Goal: Task Accomplishment & Management: Manage account settings

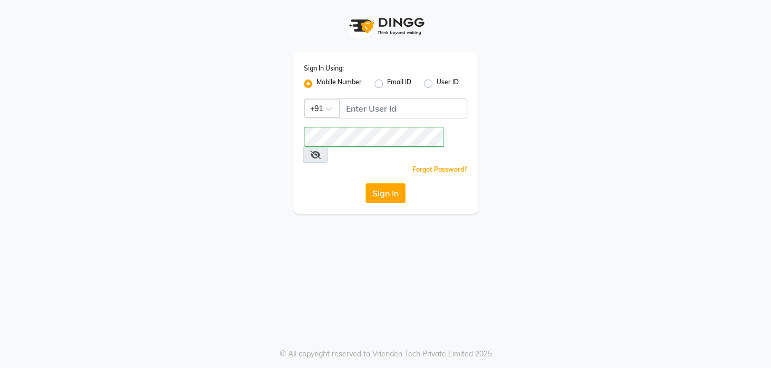
click at [537, 112] on div "Sign In Using: Mobile Number Email ID User ID Country Code × +91 Remember me Fo…" at bounding box center [385, 107] width 601 height 214
click at [376, 183] on button "Sign In" at bounding box center [386, 193] width 40 height 20
click at [388, 99] on input "Username" at bounding box center [403, 109] width 128 height 20
type input "8436749786"
click at [330, 161] on div "Sign In Using: Mobile Number Email ID User ID Country Code × [PHONE_NUMBER] Rem…" at bounding box center [385, 133] width 184 height 162
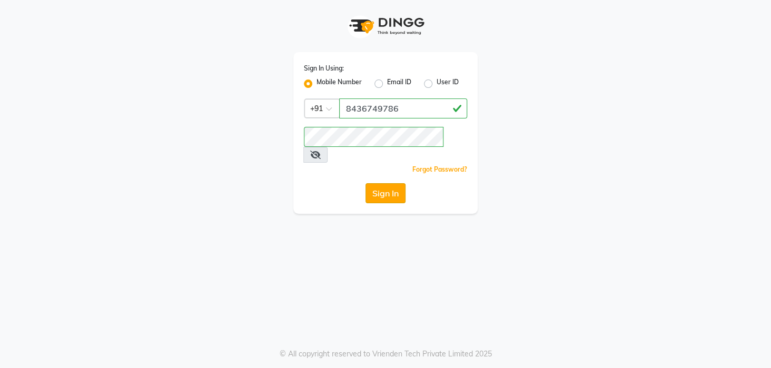
click at [383, 183] on button "Sign In" at bounding box center [386, 193] width 40 height 20
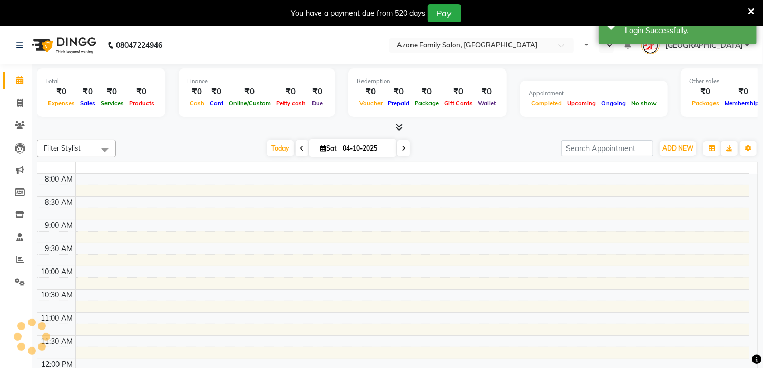
select select "en"
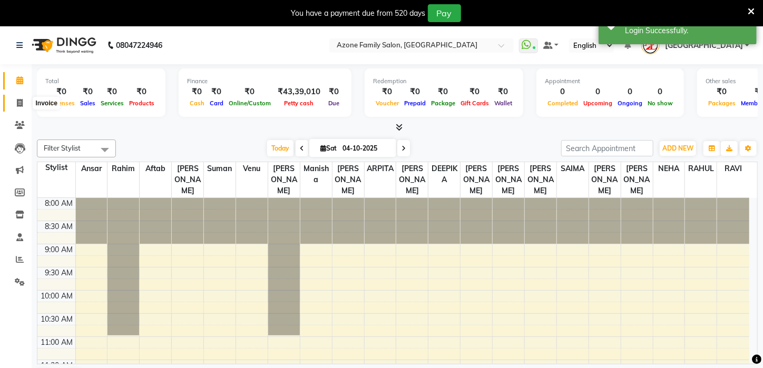
click at [21, 104] on icon at bounding box center [20, 103] width 6 height 8
select select "service"
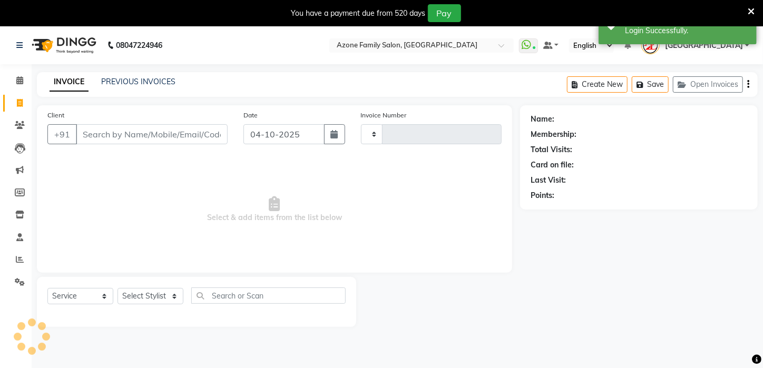
type input "3347"
select select "4296"
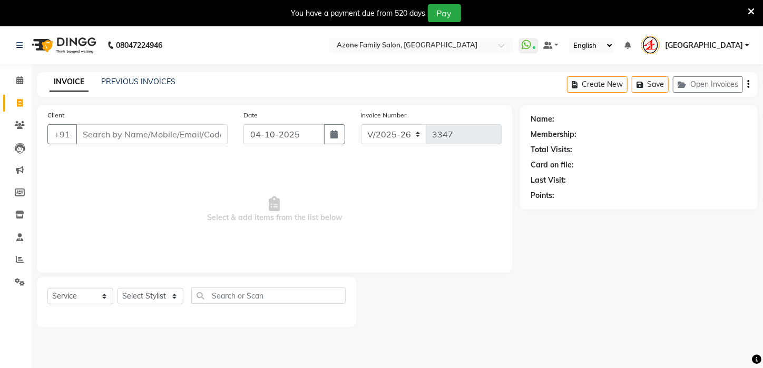
click at [126, 135] on input "Client" at bounding box center [152, 134] width 152 height 20
click at [174, 289] on select "Select Stylist [PERSON_NAME] [PERSON_NAME] DEEPIKA [PERSON_NAME] [PERSON_NAME] …" at bounding box center [150, 296] width 66 height 16
select select "23459"
click at [117, 288] on select "Select Stylist [PERSON_NAME] [PERSON_NAME] DEEPIKA [PERSON_NAME] [PERSON_NAME] …" at bounding box center [150, 296] width 66 height 16
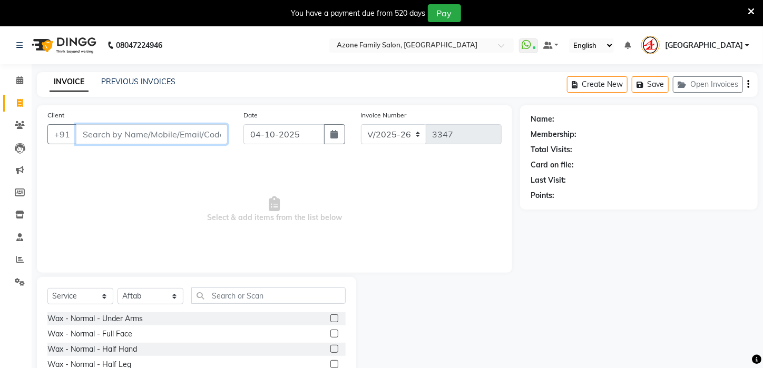
click at [143, 144] on input "Client" at bounding box center [152, 134] width 152 height 20
click at [102, 132] on input "Client" at bounding box center [152, 134] width 152 height 20
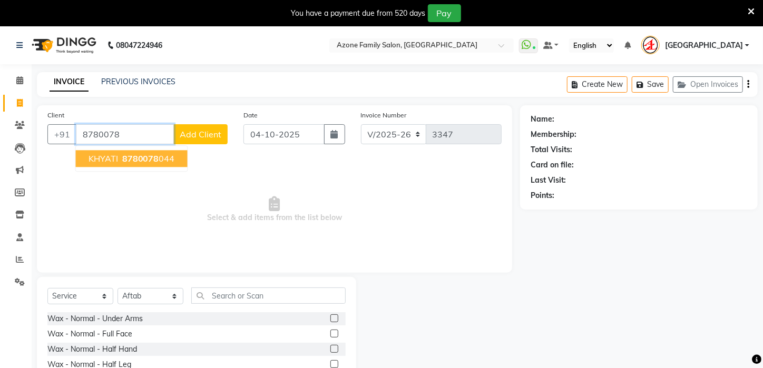
click at [111, 158] on span "KHYATI" at bounding box center [104, 158] width 30 height 11
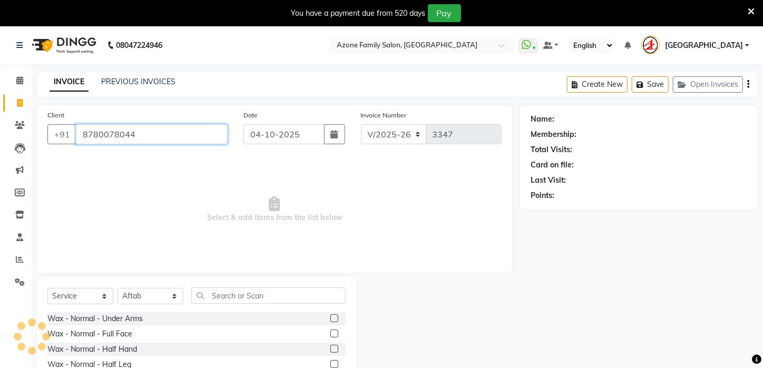
type input "8780078044"
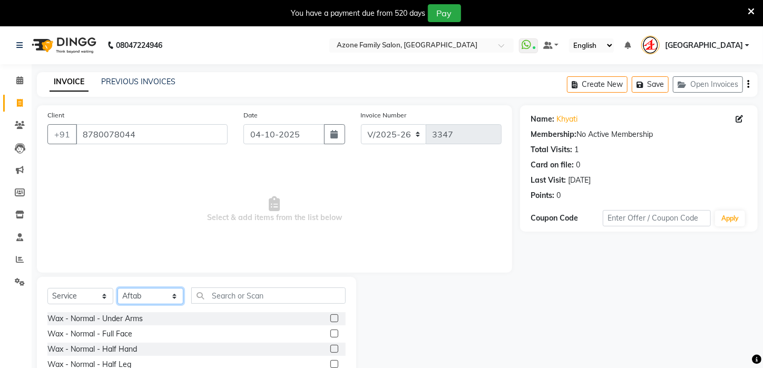
click at [155, 297] on select "Select Stylist [PERSON_NAME] [PERSON_NAME] DEEPIKA [PERSON_NAME] [PERSON_NAME] …" at bounding box center [150, 296] width 66 height 16
select select "69577"
click at [117, 288] on select "Select Stylist [PERSON_NAME] [PERSON_NAME] DEEPIKA [PERSON_NAME] [PERSON_NAME] …" at bounding box center [150, 296] width 66 height 16
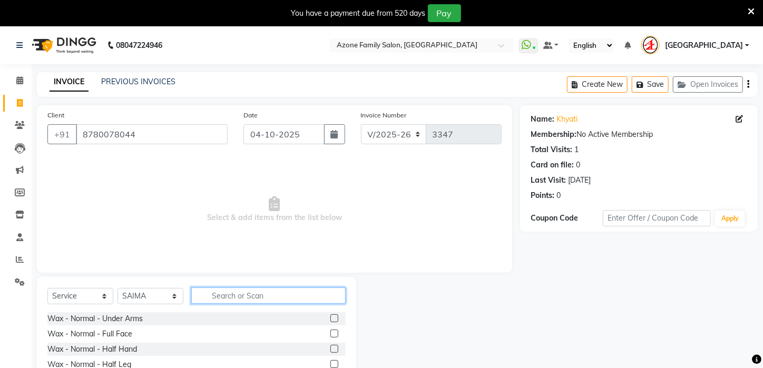
click at [263, 296] on input "text" at bounding box center [268, 296] width 154 height 16
type input "ric"
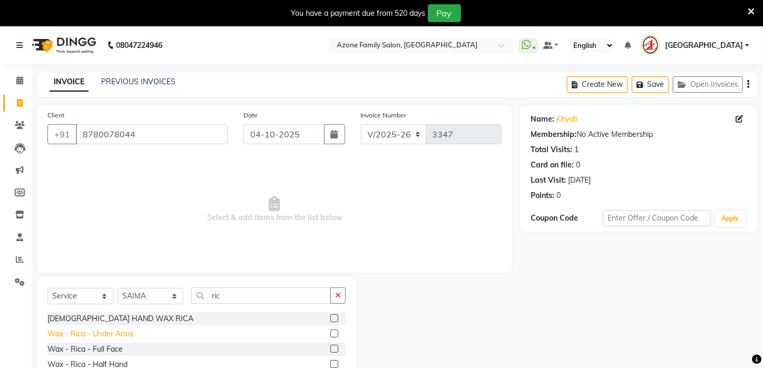
click at [117, 331] on div "Wax - Rica - Under Arms" at bounding box center [90, 334] width 86 height 11
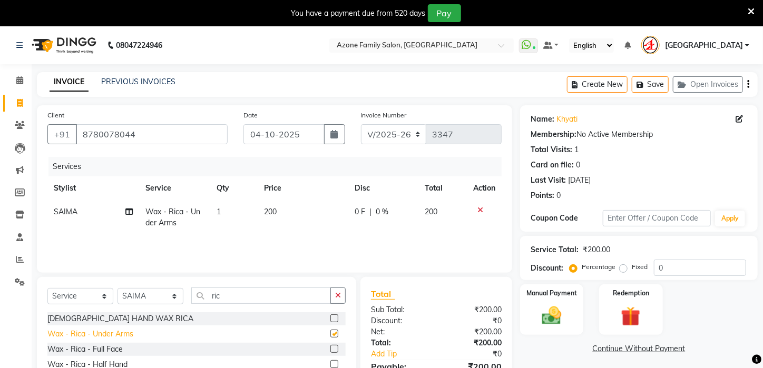
checkbox input "false"
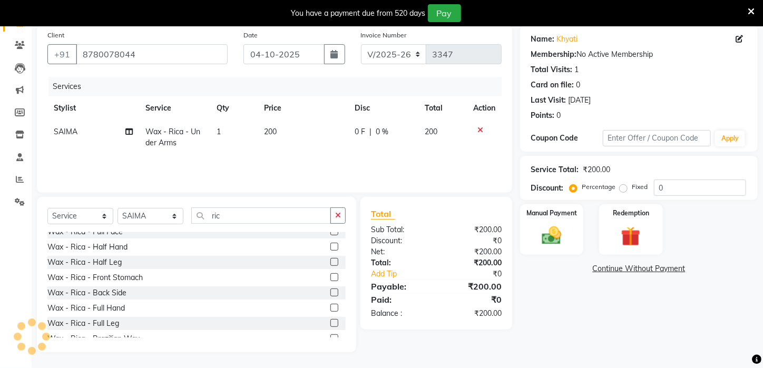
scroll to position [42, 0]
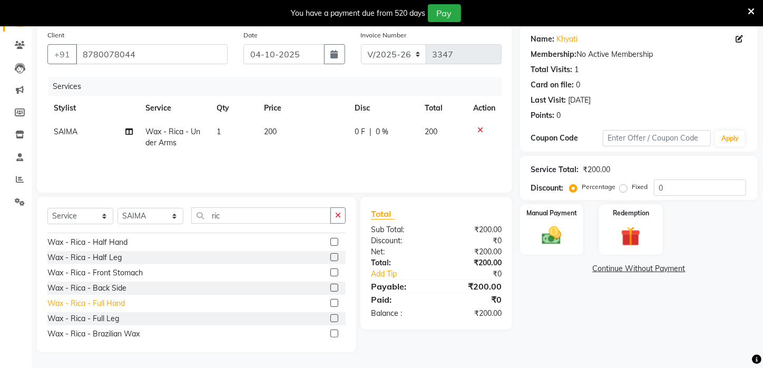
click at [75, 302] on div "Wax - Rica - Full Hand" at bounding box center [85, 303] width 77 height 11
checkbox input "false"
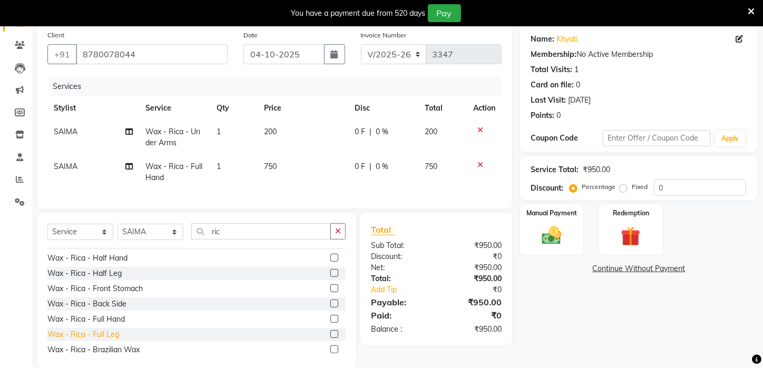
click at [107, 340] on div "Wax - Rica - Full Leg" at bounding box center [83, 334] width 72 height 11
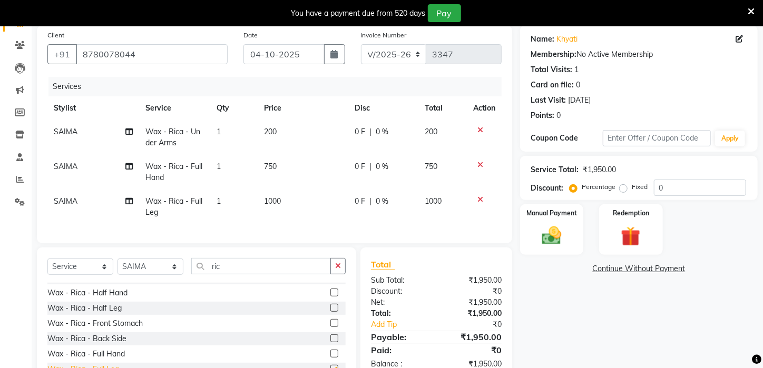
checkbox input "false"
drag, startPoint x: 241, startPoint y: 277, endPoint x: 211, endPoint y: 274, distance: 30.7
click at [211, 274] on input "ric" at bounding box center [261, 266] width 140 height 16
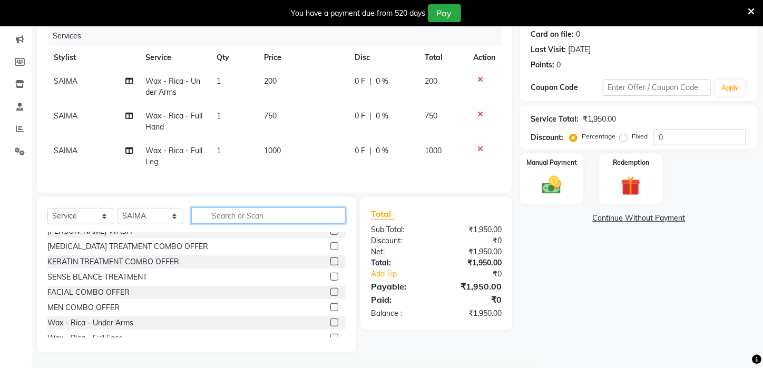
scroll to position [136, 0]
click at [218, 219] on input "text" at bounding box center [268, 216] width 154 height 16
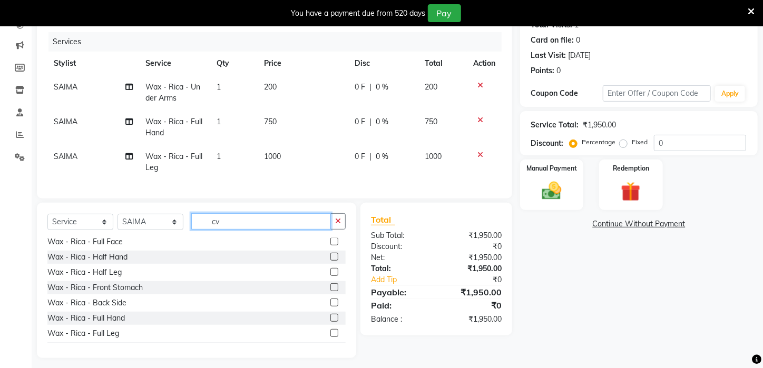
scroll to position [0, 0]
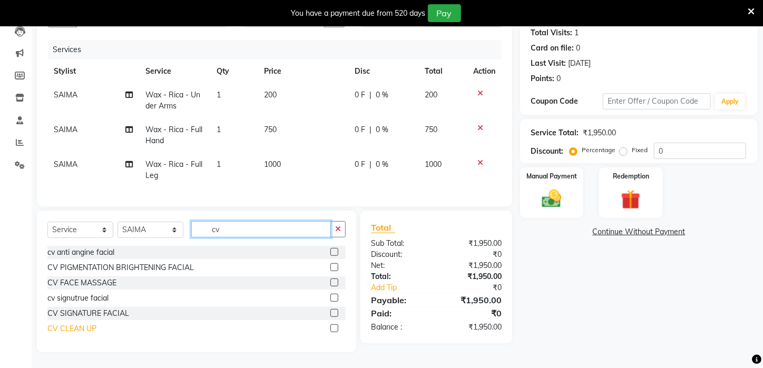
type input "cv"
click at [65, 328] on div "CV CLEAN UP" at bounding box center [71, 329] width 49 height 11
checkbox input "false"
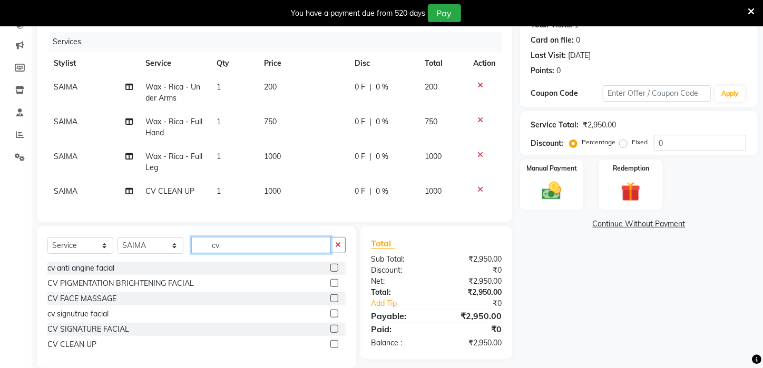
drag, startPoint x: 226, startPoint y: 253, endPoint x: 179, endPoint y: 247, distance: 47.8
click at [179, 247] on div "Select Service Product Membership Package Voucher Prepaid Gift Card Select Styl…" at bounding box center [196, 249] width 298 height 25
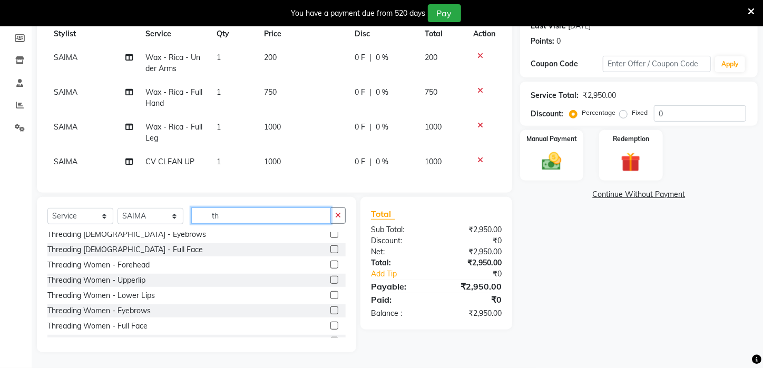
scroll to position [84, 0]
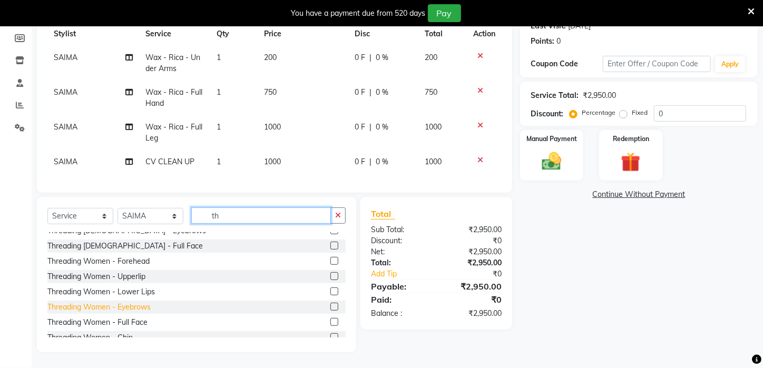
type input "th"
click at [135, 310] on div "Threading Women - Eyebrows" at bounding box center [98, 307] width 103 height 11
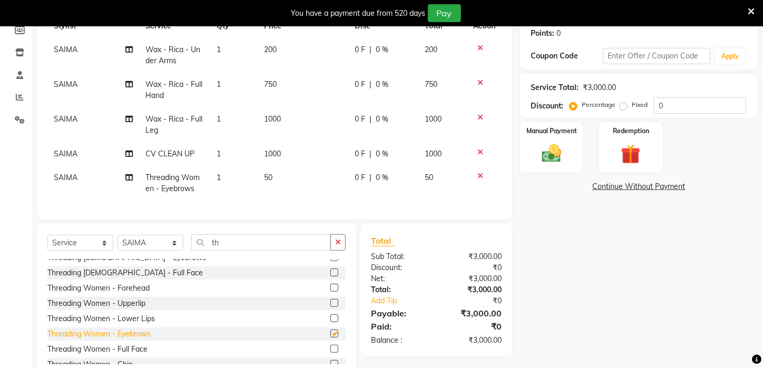
checkbox input "false"
click at [136, 309] on div "Threading Women - Upperlip" at bounding box center [96, 303] width 98 height 11
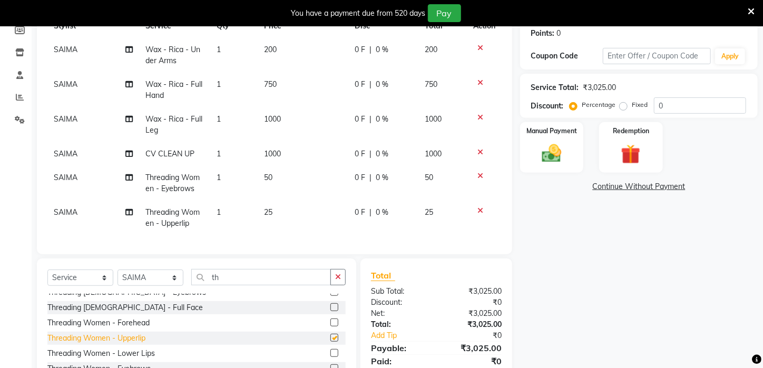
checkbox input "false"
drag, startPoint x: 220, startPoint y: 281, endPoint x: 190, endPoint y: 280, distance: 30.6
click at [190, 280] on div "Select Service Product Membership Package Voucher Prepaid Gift Card Select Styl…" at bounding box center [196, 281] width 298 height 25
type input "t"
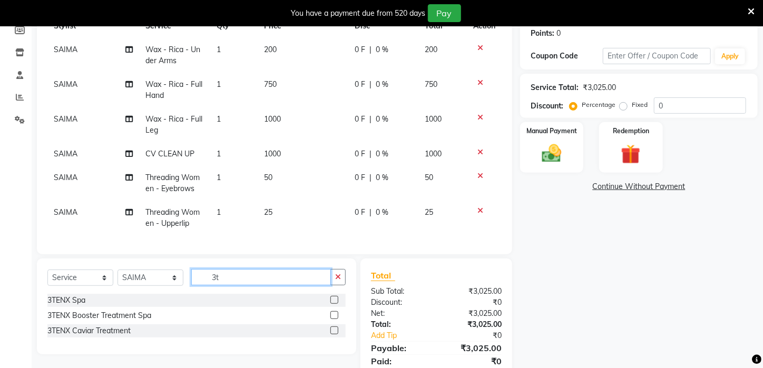
scroll to position [0, 0]
type input "3t"
click at [79, 306] on div "3TENX Spa" at bounding box center [66, 300] width 38 height 11
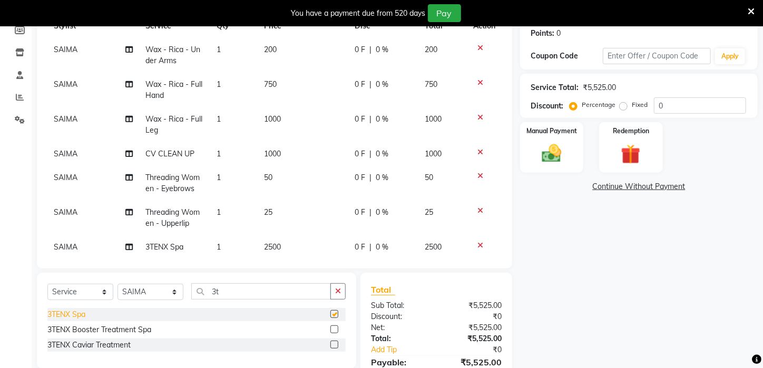
checkbox input "false"
click at [101, 328] on div "3TENX Booster Treatment Spa" at bounding box center [99, 330] width 104 height 11
checkbox input "false"
click at [106, 347] on div "3TENX Caviar Treatment" at bounding box center [88, 345] width 83 height 11
checkbox input "false"
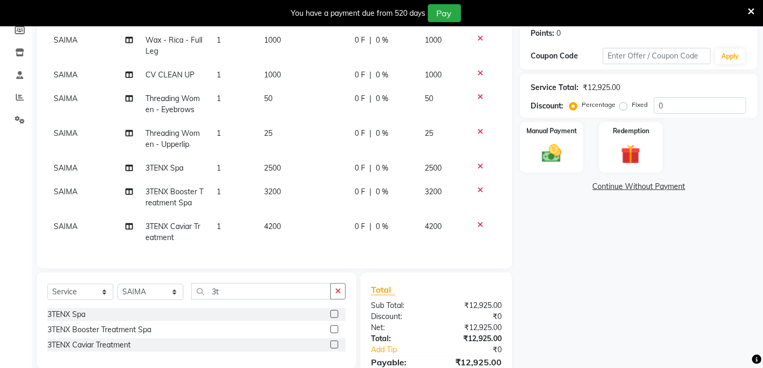
scroll to position [87, 0]
click at [477, 187] on icon at bounding box center [480, 190] width 6 height 7
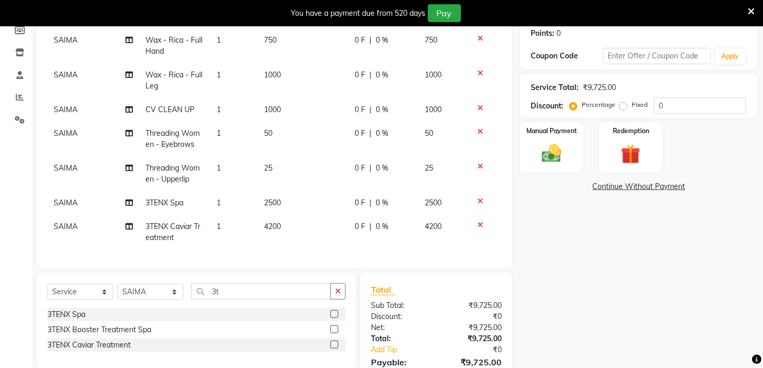
scroll to position [52, 0]
click at [477, 198] on icon at bounding box center [480, 201] width 6 height 7
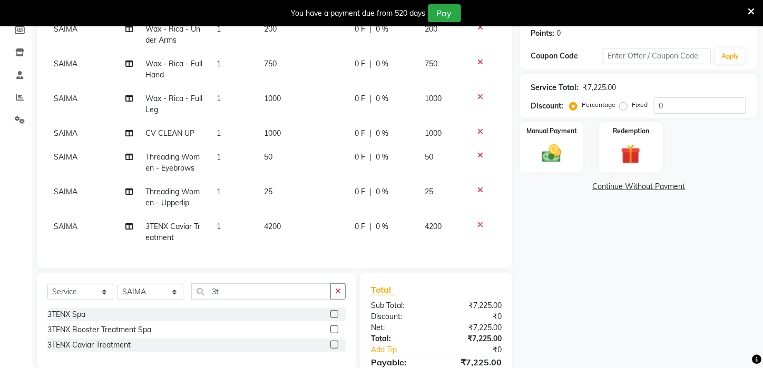
scroll to position [28, 0]
click at [376, 221] on span "0 %" at bounding box center [382, 226] width 13 height 11
select select "69577"
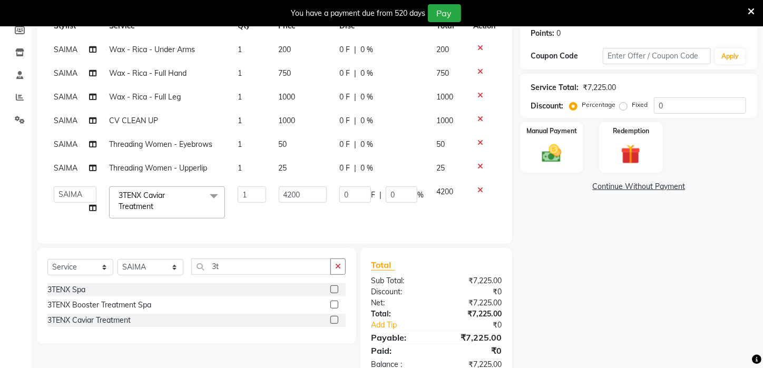
scroll to position [0, 0]
click at [353, 195] on input "0" at bounding box center [355, 195] width 32 height 16
drag, startPoint x: 352, startPoint y: 193, endPoint x: 339, endPoint y: 191, distance: 13.3
click at [339, 191] on input "0" at bounding box center [355, 195] width 32 height 16
type input "1200"
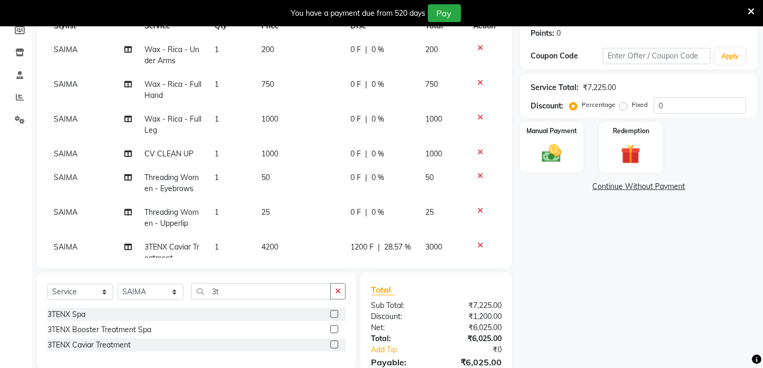
click at [609, 225] on div "Name: [PERSON_NAME] Membership: No Active Membership Total Visits: 1 Card on fi…" at bounding box center [643, 174] width 246 height 463
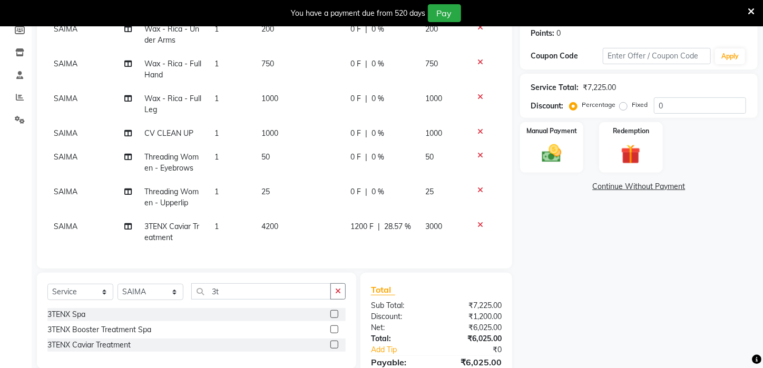
click at [370, 221] on div "1200 F | 28.57 %" at bounding box center [381, 226] width 62 height 11
select select "69577"
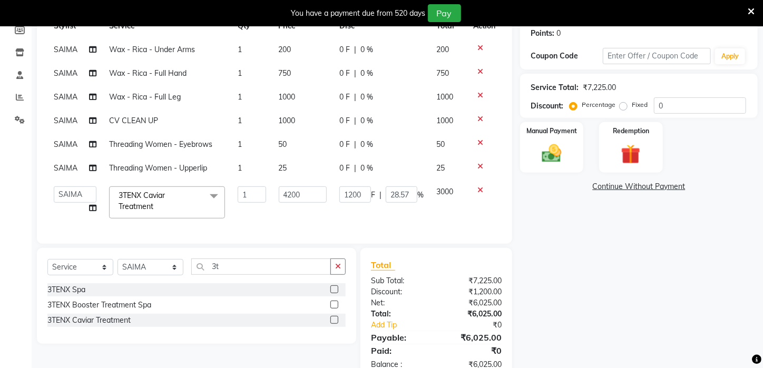
scroll to position [0, 0]
click at [353, 195] on input "1200" at bounding box center [355, 195] width 32 height 16
drag, startPoint x: 362, startPoint y: 198, endPoint x: 350, endPoint y: 194, distance: 12.0
click at [350, 193] on input "1200" at bounding box center [355, 195] width 32 height 16
type input "1225"
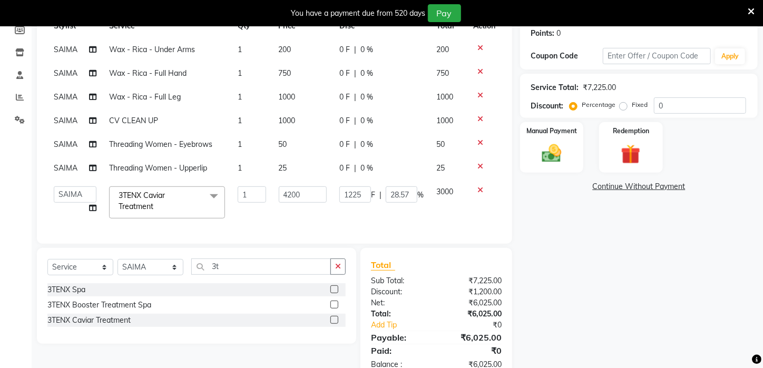
click at [377, 213] on tbody "SAIMA Wax - Rica - Under Arms 1 200 0 F | 0 % 200 SAIMA Wax - Rica - Full Hand …" at bounding box center [274, 131] width 454 height 187
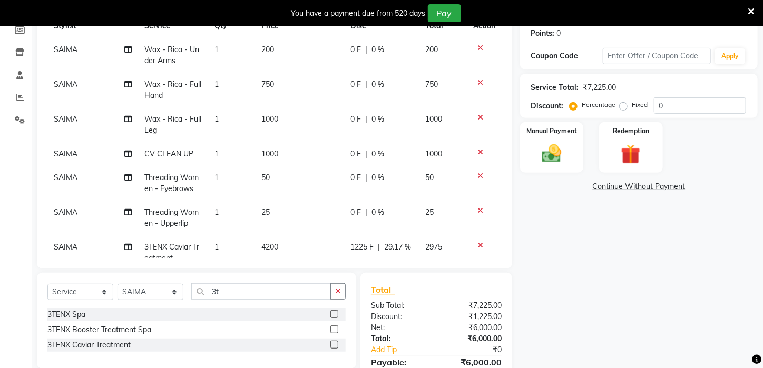
scroll to position [28, 0]
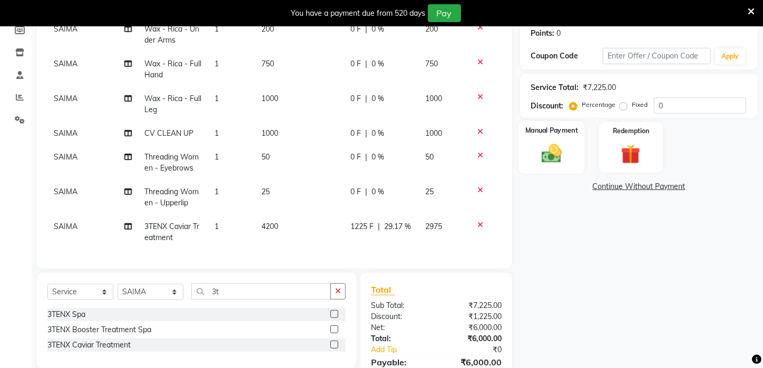
click at [552, 165] on img at bounding box center [551, 153] width 33 height 23
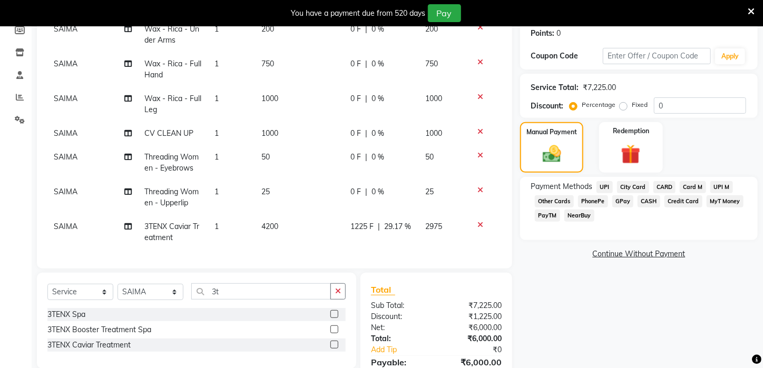
click at [552, 222] on span "PayTM" at bounding box center [547, 216] width 25 height 12
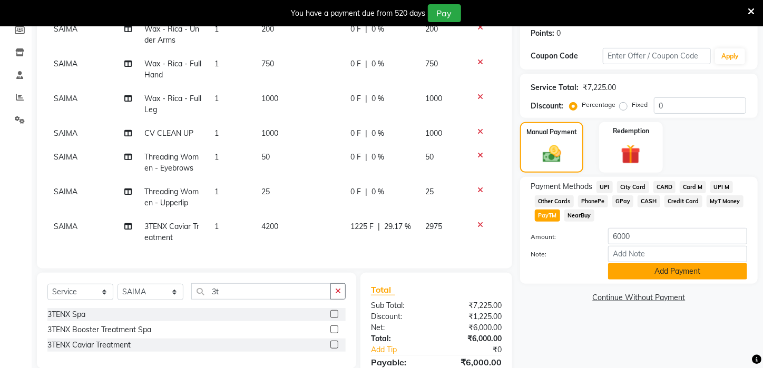
click at [693, 280] on button "Add Payment" at bounding box center [677, 271] width 139 height 16
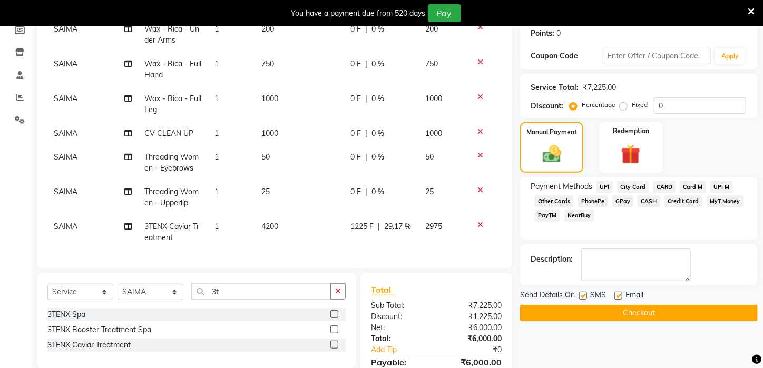
click at [676, 321] on button "Checkout" at bounding box center [639, 313] width 238 height 16
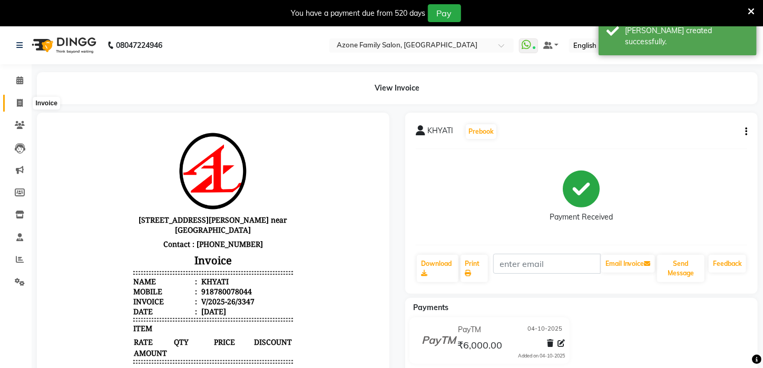
click at [20, 103] on icon at bounding box center [20, 103] width 6 height 8
select select "service"
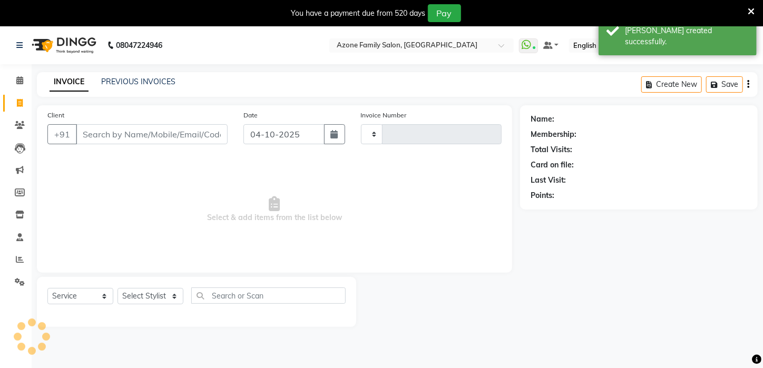
scroll to position [26, 0]
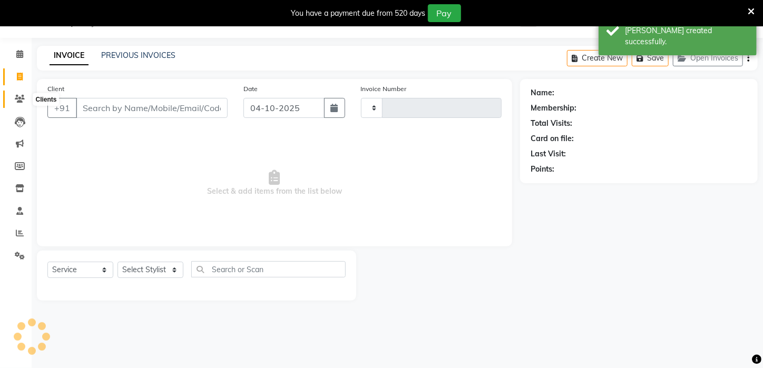
type input "3348"
select select "4296"
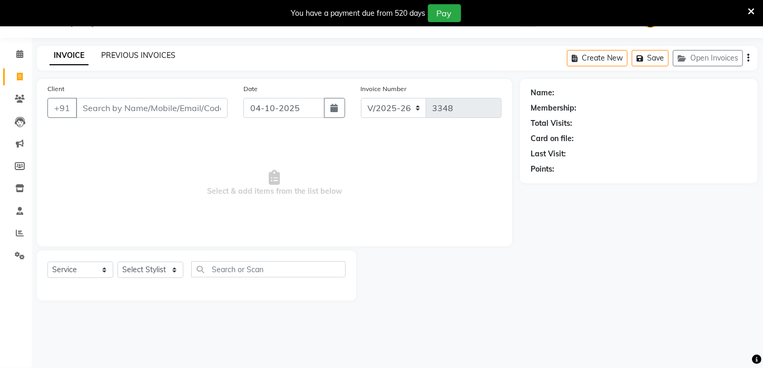
click at [140, 52] on link "PREVIOUS INVOICES" at bounding box center [138, 55] width 74 height 9
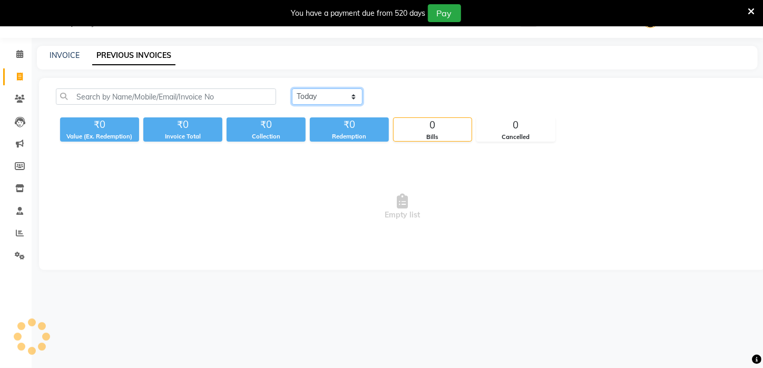
click at [300, 95] on select "[DATE] [DATE] Custom Range" at bounding box center [327, 97] width 71 height 16
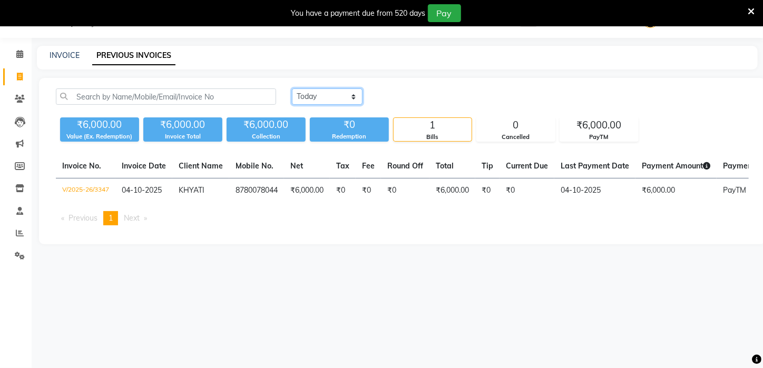
select select "yesterday"
click at [292, 89] on select "[DATE] [DATE] Custom Range" at bounding box center [327, 97] width 71 height 16
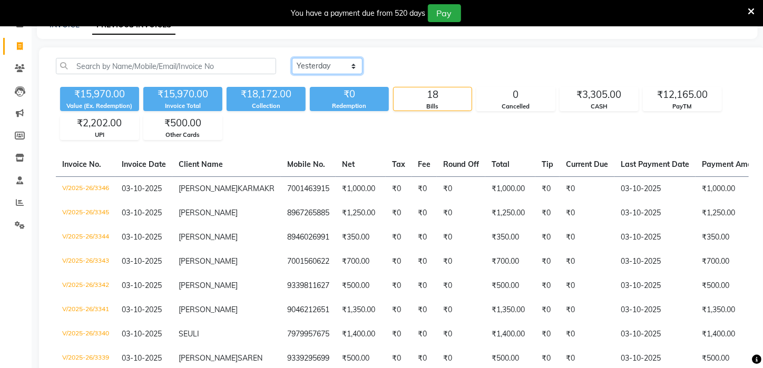
scroll to position [52, 0]
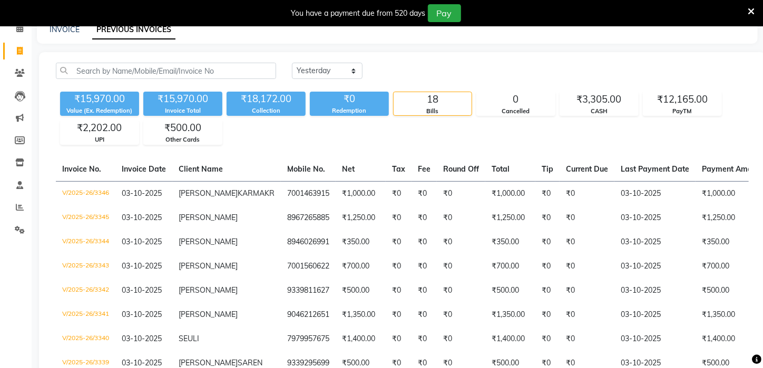
click at [66, 24] on div "You have a payment due from 520 days Pay" at bounding box center [381, 13] width 763 height 26
click at [52, 26] on link "INVOICE" at bounding box center [65, 29] width 30 height 9
select select "service"
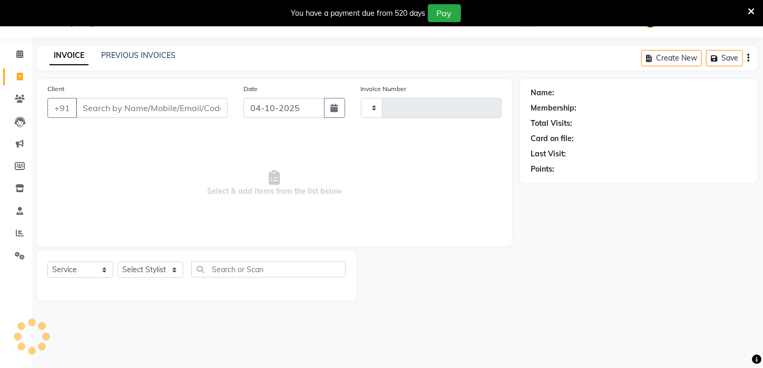
scroll to position [26, 0]
type input "3348"
select select "4296"
click at [117, 106] on input "Client" at bounding box center [152, 108] width 152 height 20
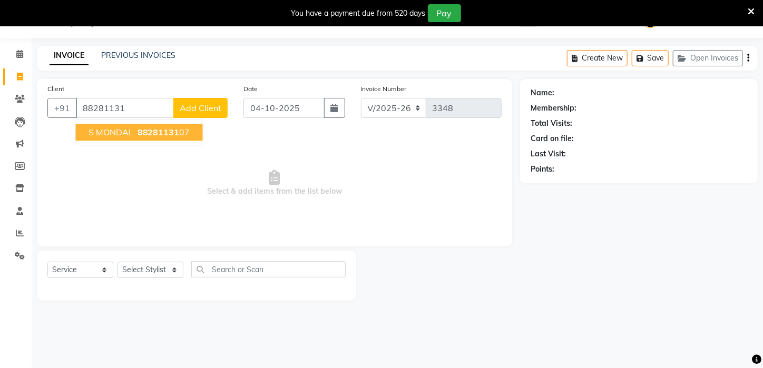
click at [174, 132] on span "88281131" at bounding box center [159, 132] width 42 height 11
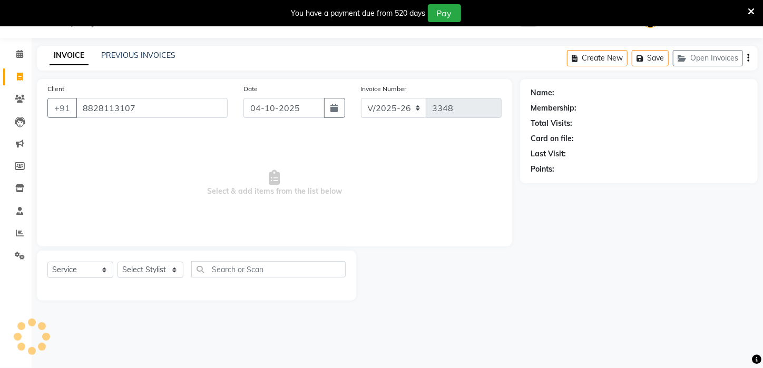
type input "8828113107"
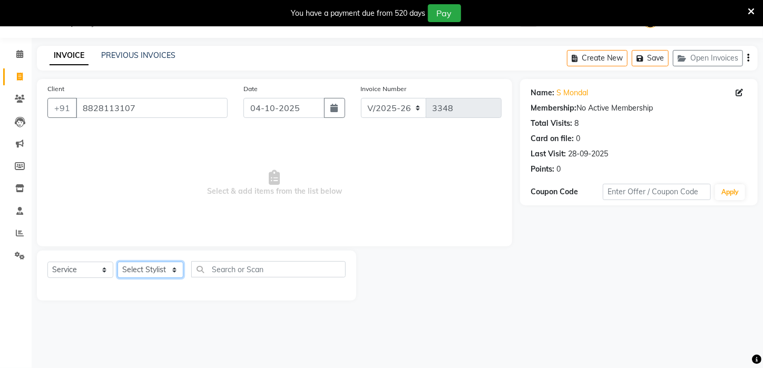
click at [145, 270] on select "Select Stylist [PERSON_NAME] [PERSON_NAME] DEEPIKA [PERSON_NAME] [PERSON_NAME] …" at bounding box center [150, 270] width 66 height 16
select select "65575"
click at [117, 262] on select "Select Stylist [PERSON_NAME] [PERSON_NAME] DEEPIKA [PERSON_NAME] [PERSON_NAME] …" at bounding box center [150, 270] width 66 height 16
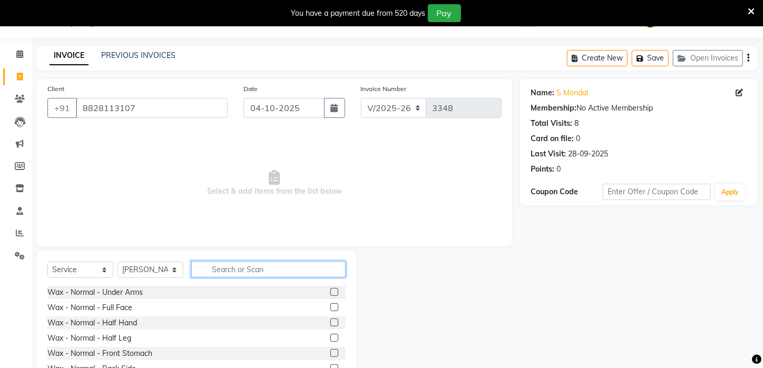
click at [223, 270] on input "text" at bounding box center [268, 269] width 154 height 16
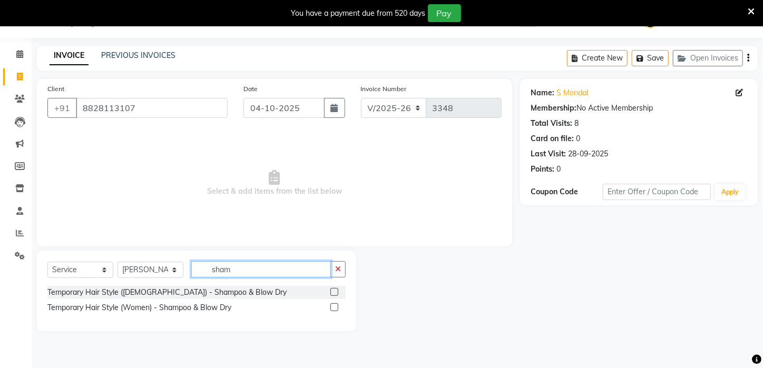
type input "sham"
click at [129, 315] on div "Temporary Hair Style ([DEMOGRAPHIC_DATA]) - Shampoo & Blow Dry Temporary Hair S…" at bounding box center [196, 301] width 298 height 31
click at [129, 309] on div "Temporary Hair Style (Women) - Shampoo & Blow Dry" at bounding box center [139, 307] width 184 height 11
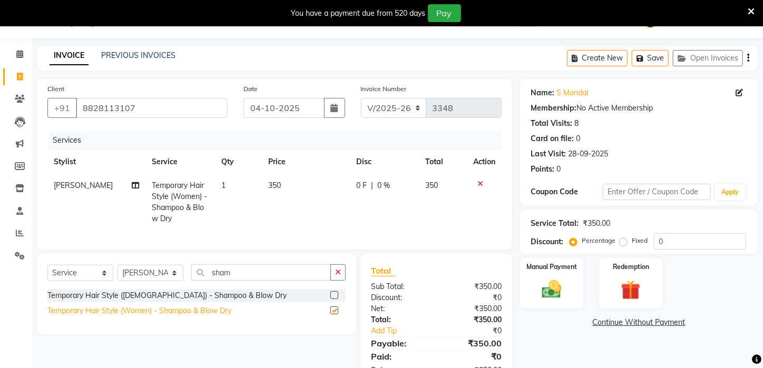
checkbox input "false"
click at [268, 187] on span "350" at bounding box center [274, 185] width 13 height 9
select select "65575"
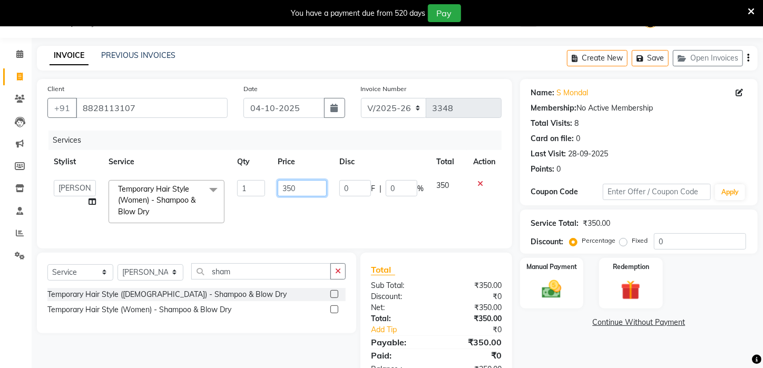
click at [282, 187] on input "350" at bounding box center [302, 188] width 49 height 16
type input "500"
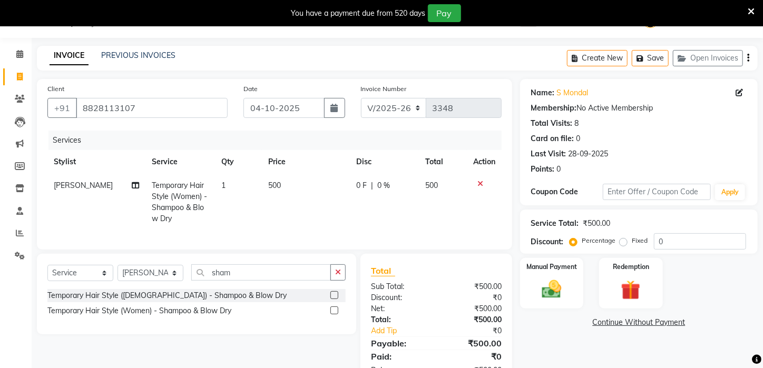
click at [467, 215] on td at bounding box center [484, 202] width 35 height 57
click at [580, 296] on div "Manual Payment" at bounding box center [552, 283] width 66 height 53
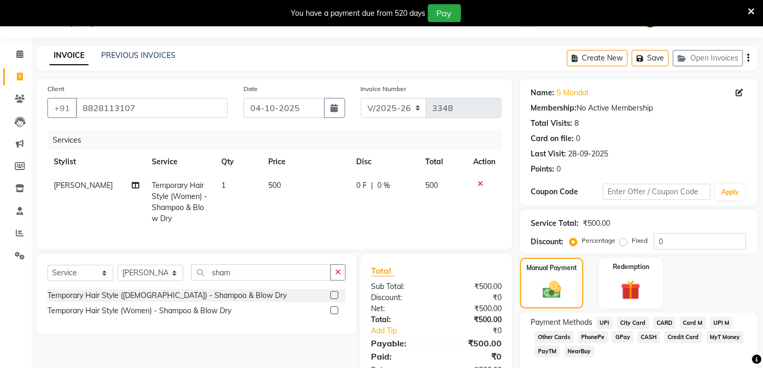
scroll to position [83, 0]
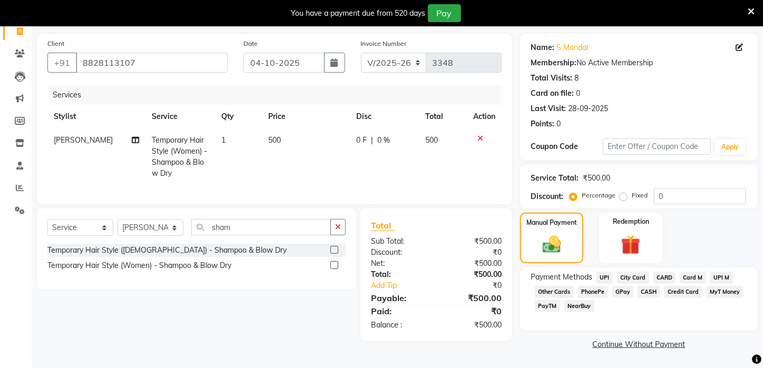
click at [609, 277] on span "UPI" at bounding box center [604, 278] width 16 height 12
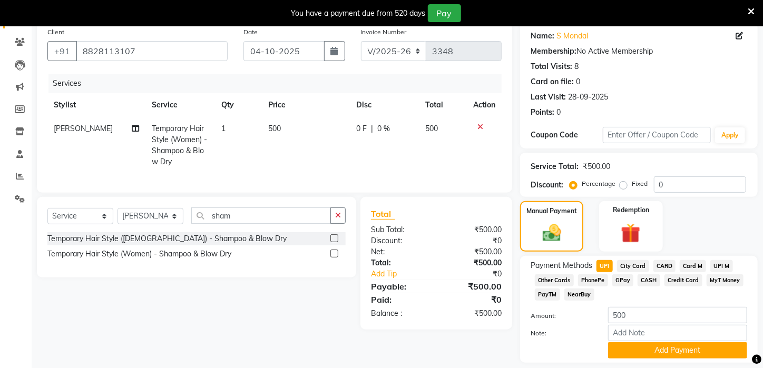
click at [548, 301] on span "PayTM" at bounding box center [547, 295] width 25 height 12
click at [217, 92] on div "Services" at bounding box center [278, 83] width 461 height 19
click at [652, 358] on button "Add Payment" at bounding box center [677, 350] width 139 height 16
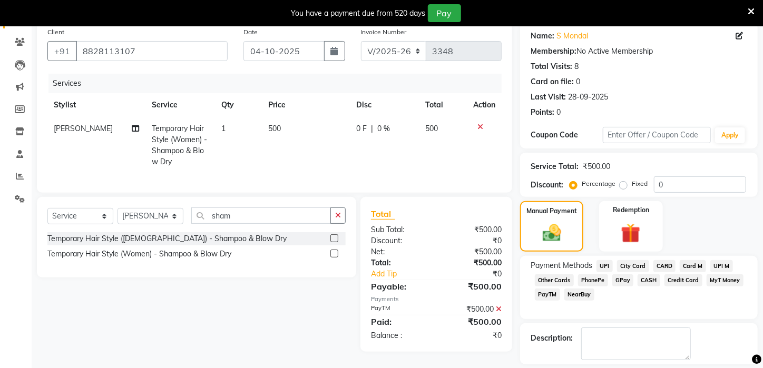
click at [496, 313] on icon at bounding box center [499, 309] width 6 height 7
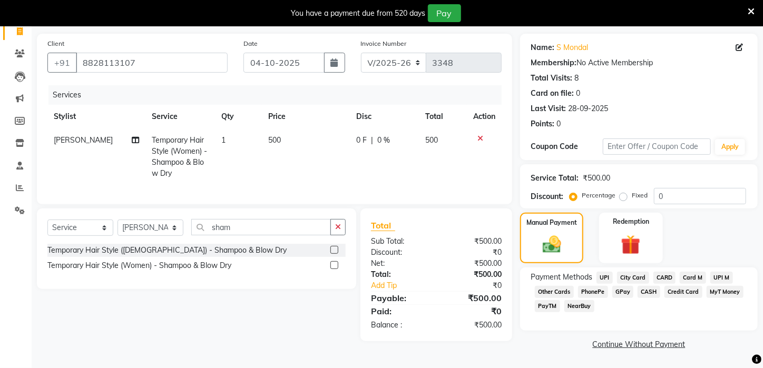
drag, startPoint x: 546, startPoint y: 305, endPoint x: 558, endPoint y: 312, distance: 14.2
click at [547, 305] on span "PayTM" at bounding box center [547, 306] width 25 height 12
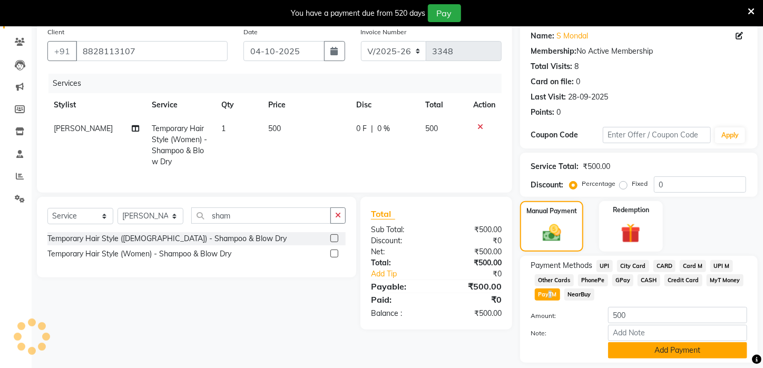
click at [653, 359] on button "Add Payment" at bounding box center [677, 350] width 139 height 16
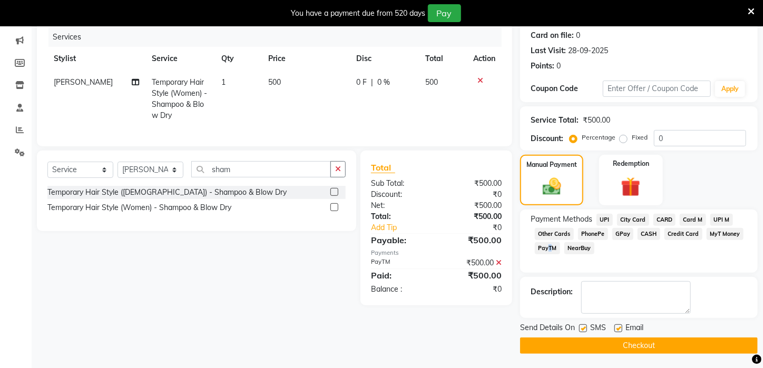
scroll to position [142, 0]
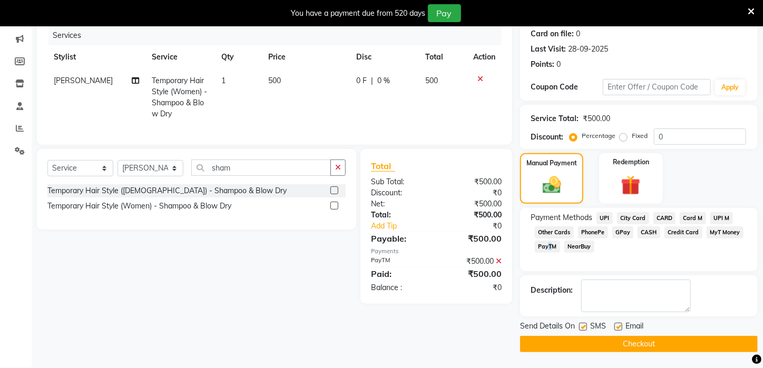
click at [718, 344] on button "Checkout" at bounding box center [639, 344] width 238 height 16
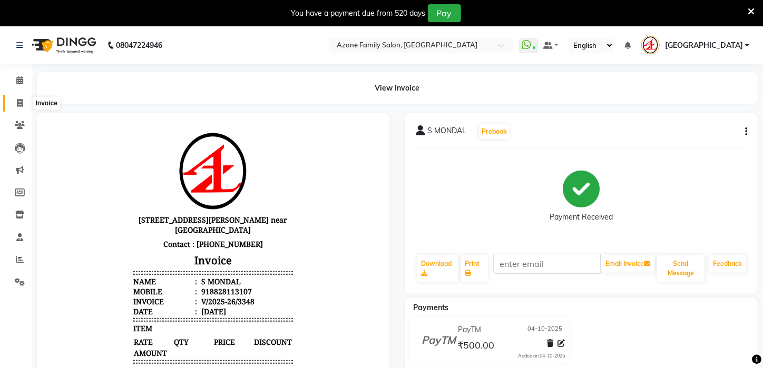
click at [18, 105] on icon at bounding box center [20, 103] width 6 height 8
select select "service"
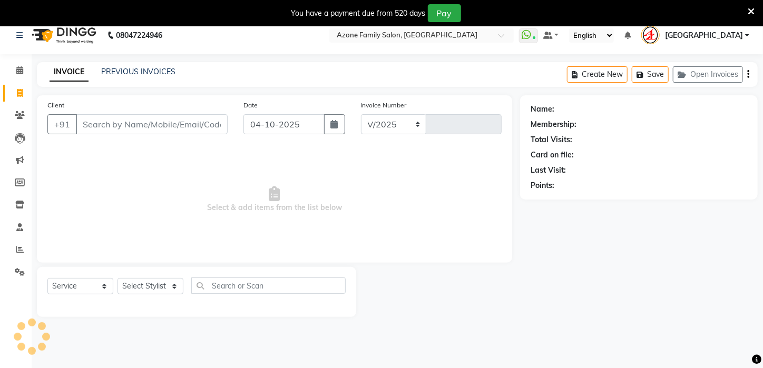
select select "4296"
type input "3349"
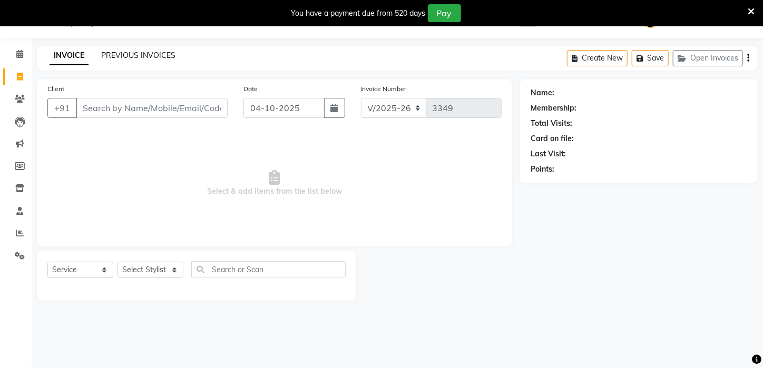
drag, startPoint x: 109, startPoint y: 43, endPoint x: 114, endPoint y: 57, distance: 14.9
click at [110, 43] on div "08047224946 Select Location × Azone Family Salon, [GEOGRAPHIC_DATA] WhatsApp St…" at bounding box center [381, 184] width 763 height 368
click at [119, 53] on link "PREVIOUS INVOICES" at bounding box center [138, 55] width 74 height 9
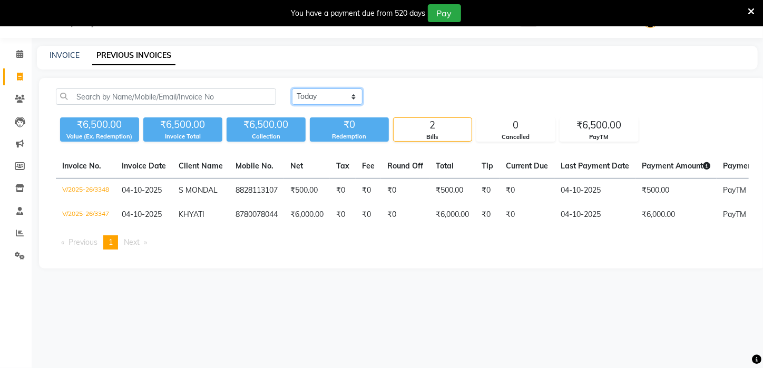
click at [312, 96] on select "[DATE] [DATE] Custom Range" at bounding box center [327, 97] width 71 height 16
select select "range"
click at [292, 89] on select "[DATE] [DATE] Custom Range" at bounding box center [327, 97] width 71 height 16
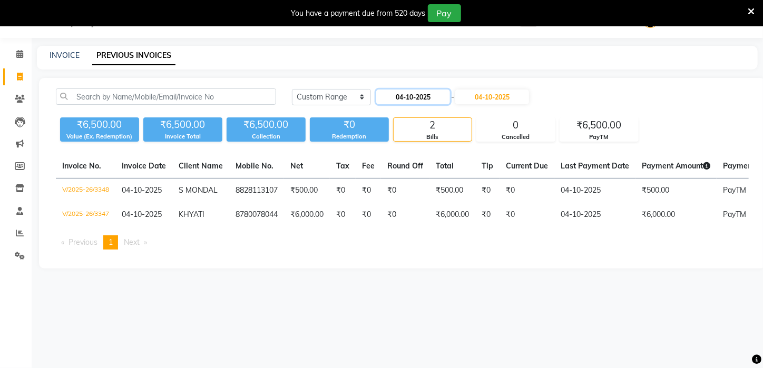
click at [414, 96] on input "04-10-2025" at bounding box center [413, 97] width 74 height 15
select select "10"
select select "2025"
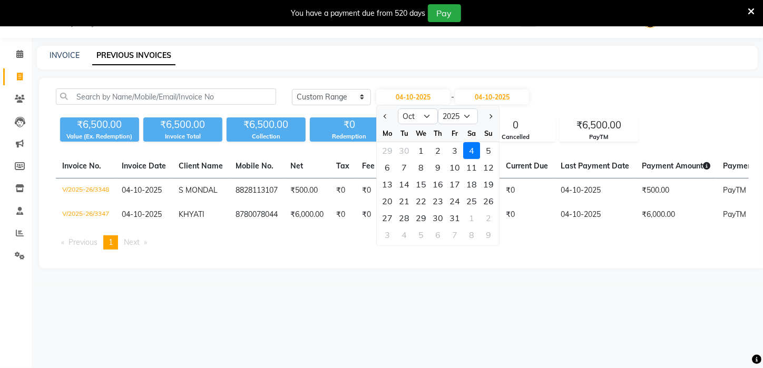
click at [417, 152] on div "1" at bounding box center [421, 150] width 17 height 17
type input "01-10-2025"
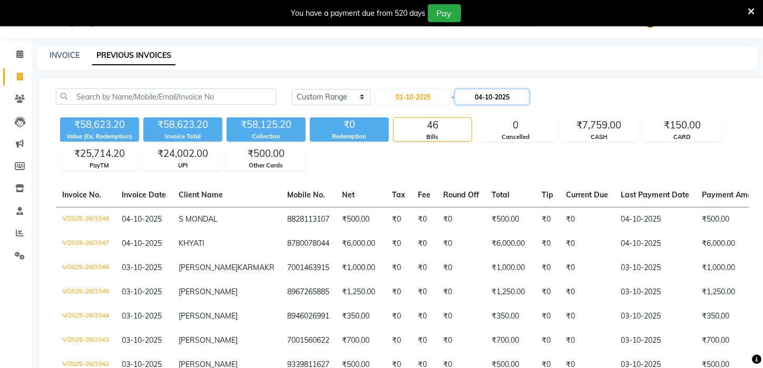
click at [477, 101] on input "04-10-2025" at bounding box center [492, 97] width 74 height 15
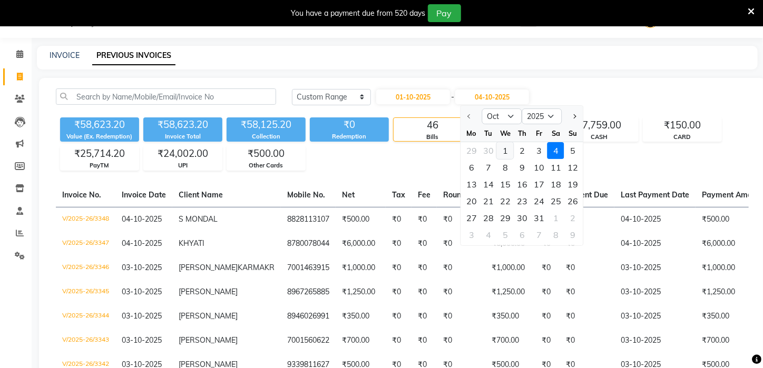
click at [503, 148] on div "1" at bounding box center [505, 150] width 17 height 17
type input "01-10-2025"
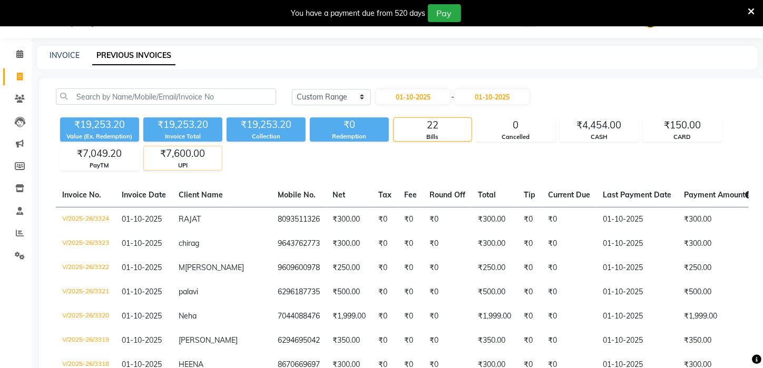
click at [189, 158] on div "₹7,600.00" at bounding box center [183, 153] width 78 height 15
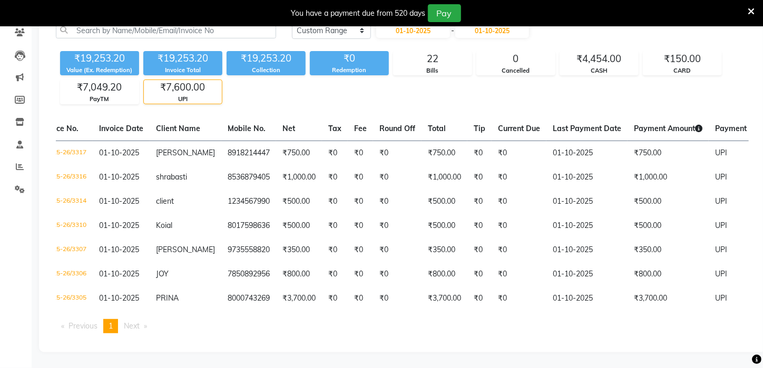
scroll to position [0, 17]
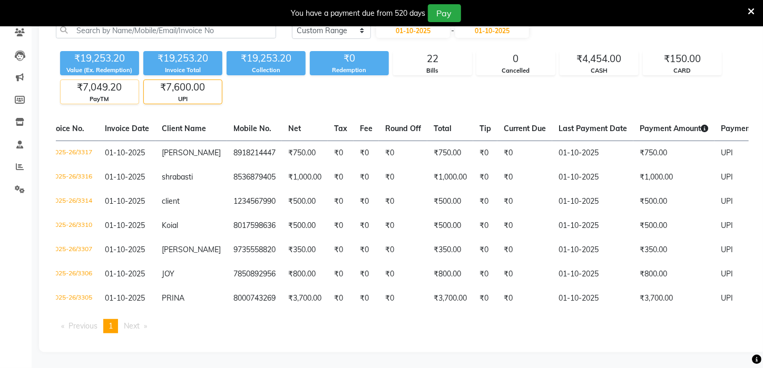
click at [112, 85] on div "₹7,049.20" at bounding box center [100, 87] width 78 height 15
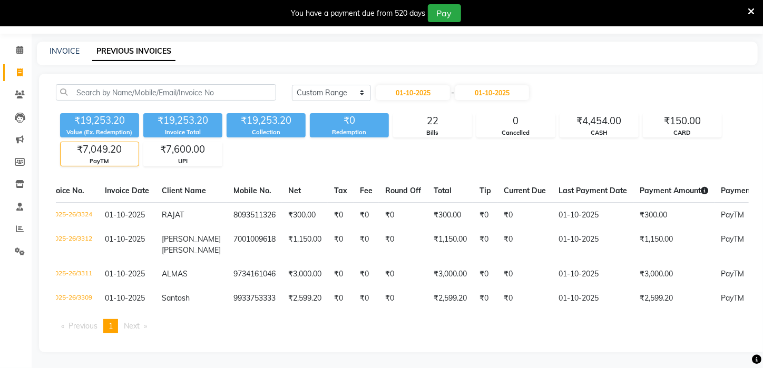
scroll to position [37, 0]
click at [192, 142] on div "₹7,600.00" at bounding box center [183, 149] width 78 height 15
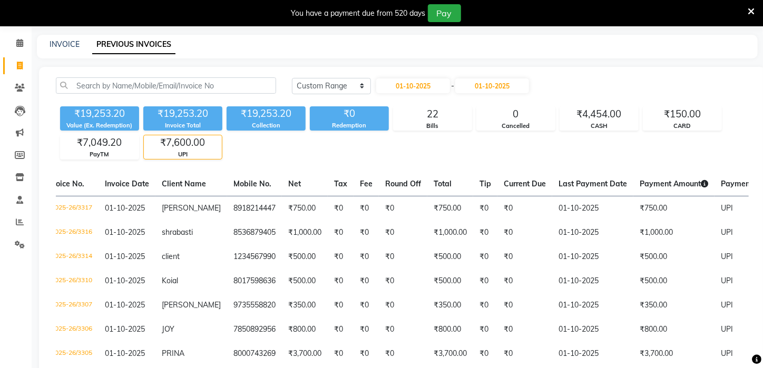
scroll to position [97, 0]
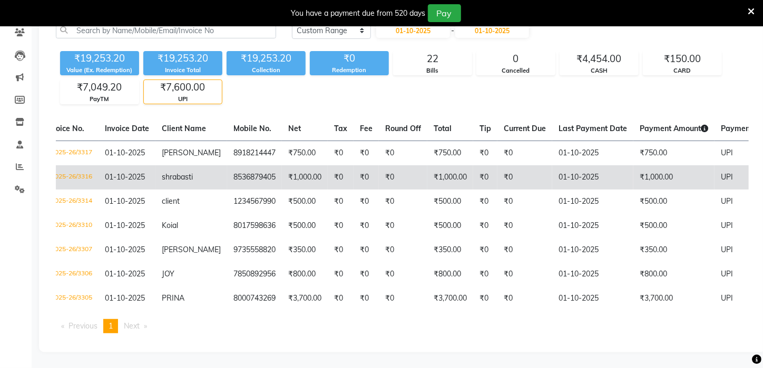
click at [534, 171] on td "₹0" at bounding box center [524, 177] width 55 height 24
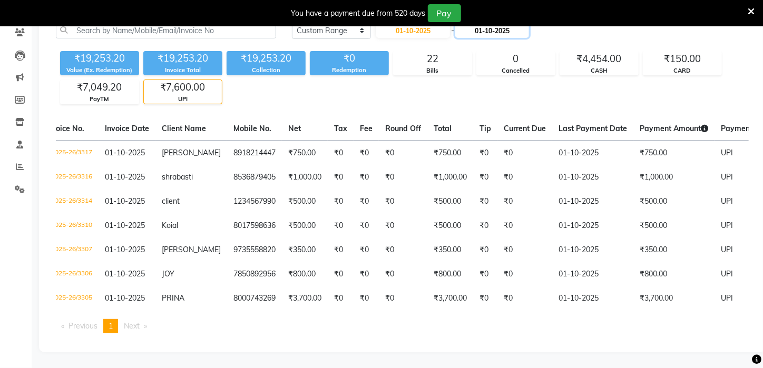
click at [491, 28] on input "01-10-2025" at bounding box center [492, 30] width 74 height 15
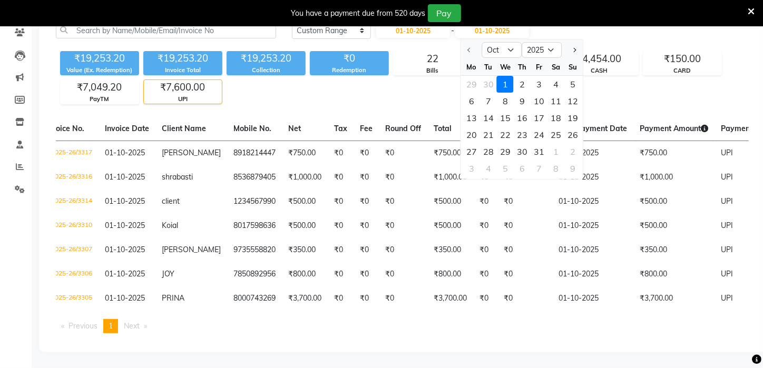
click at [501, 77] on div "1" at bounding box center [505, 84] width 17 height 17
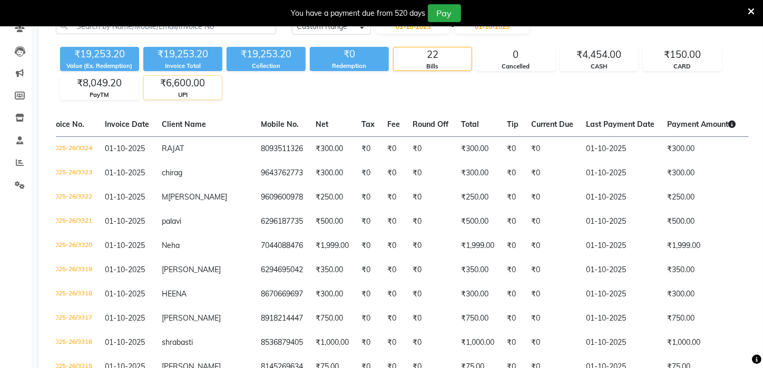
click at [188, 91] on div "UPI" at bounding box center [183, 95] width 78 height 9
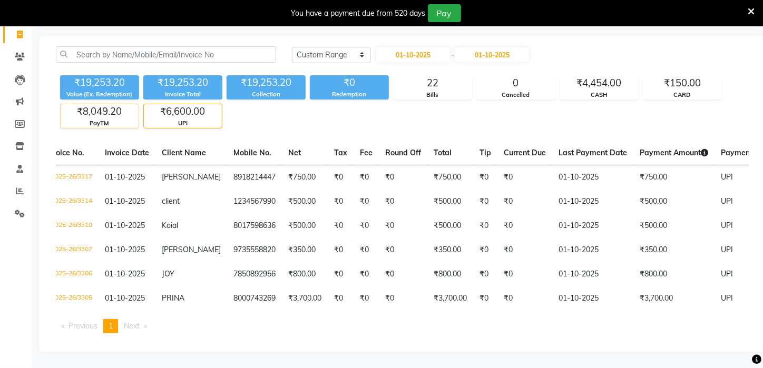
click at [112, 119] on div "PayTM" at bounding box center [100, 123] width 78 height 9
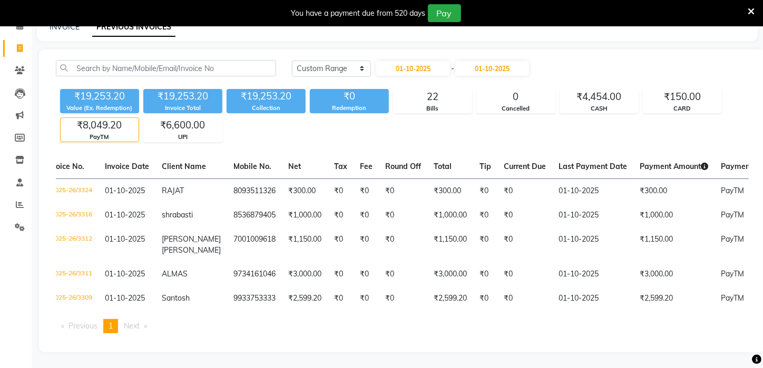
scroll to position [62, 0]
click at [195, 120] on div "₹6,600.00" at bounding box center [183, 125] width 78 height 15
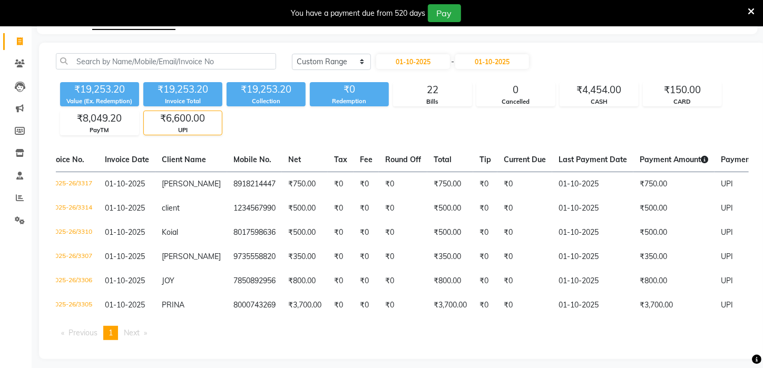
scroll to position [75, 0]
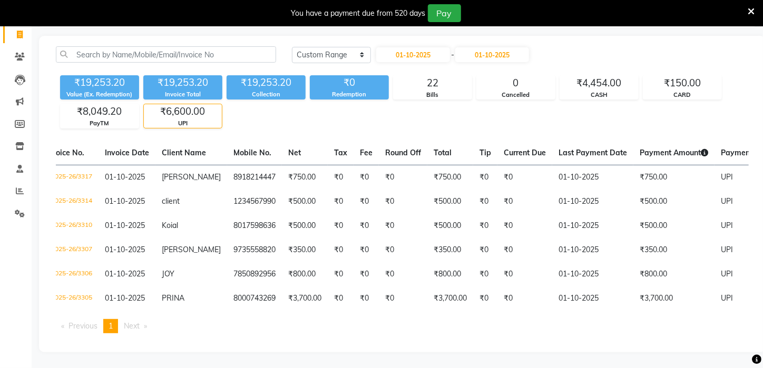
click at [151, 106] on div "₹6,600.00" at bounding box center [183, 111] width 78 height 15
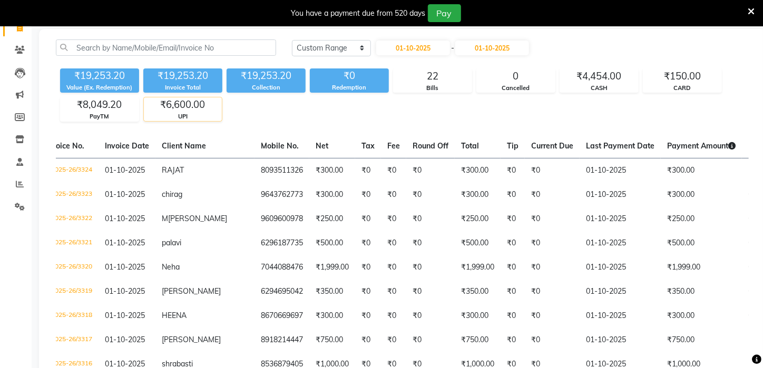
scroll to position [97, 0]
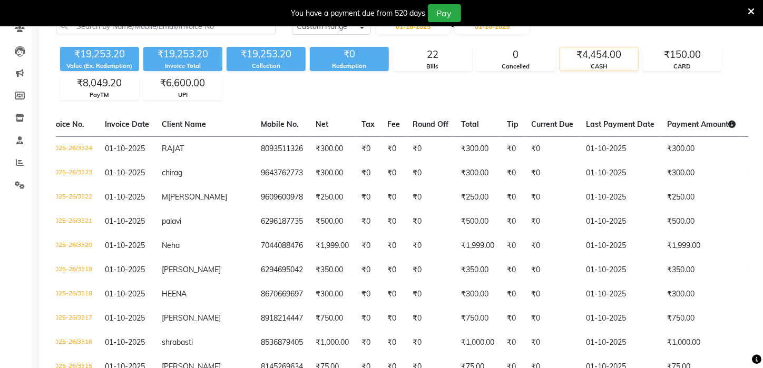
click at [623, 67] on div "CASH" at bounding box center [599, 66] width 78 height 9
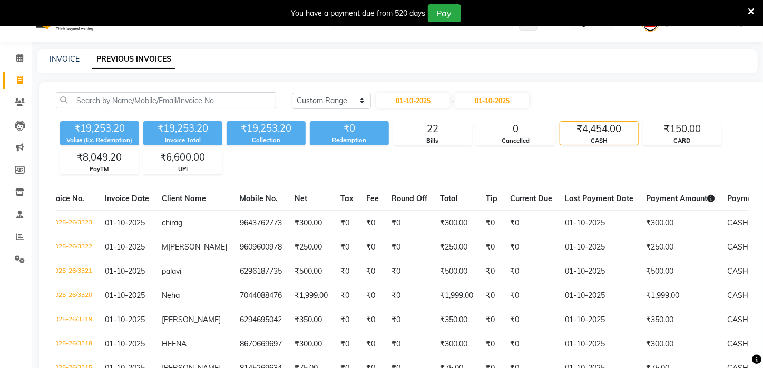
scroll to position [12, 0]
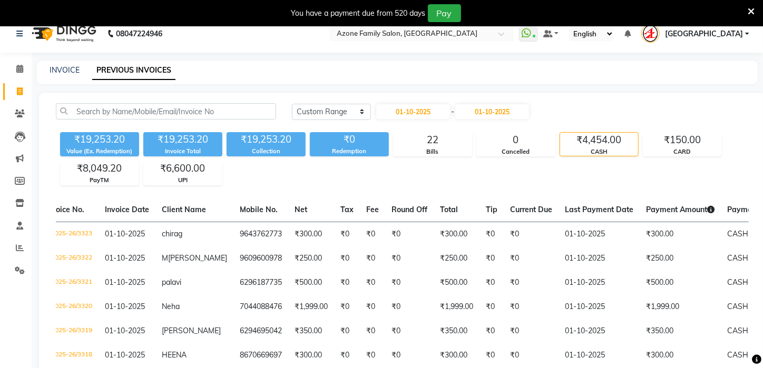
click at [619, 141] on div "₹4,454.00" at bounding box center [599, 140] width 78 height 15
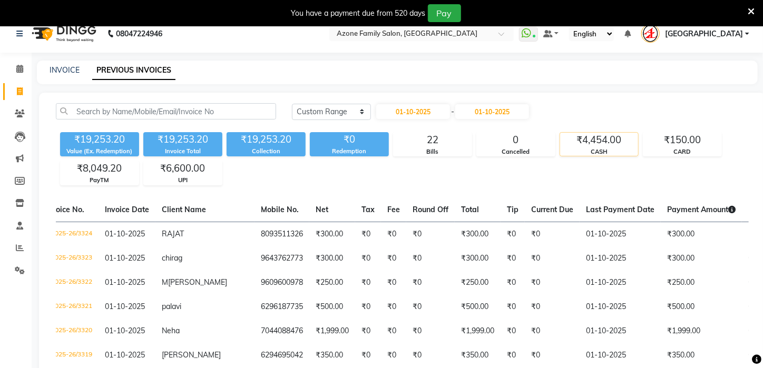
click at [619, 141] on div "₹4,454.00" at bounding box center [599, 140] width 78 height 15
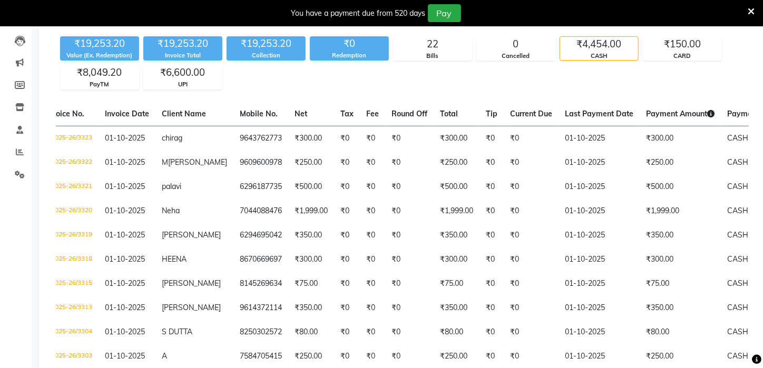
scroll to position [106, 0]
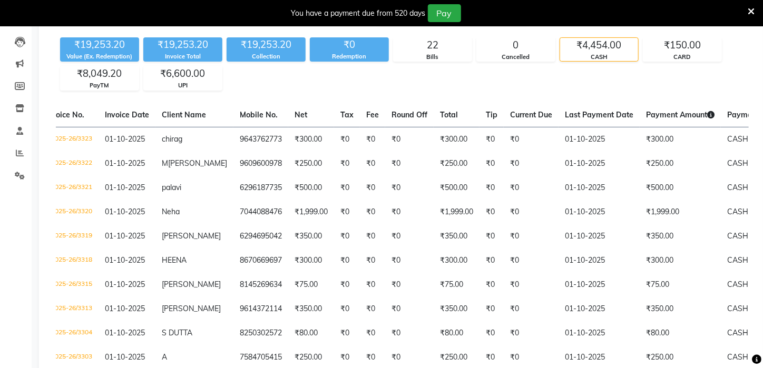
click at [752, 11] on icon at bounding box center [751, 11] width 7 height 9
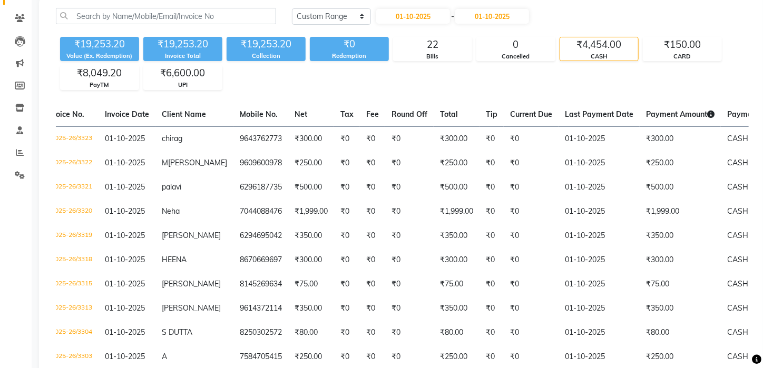
scroll to position [74, 0]
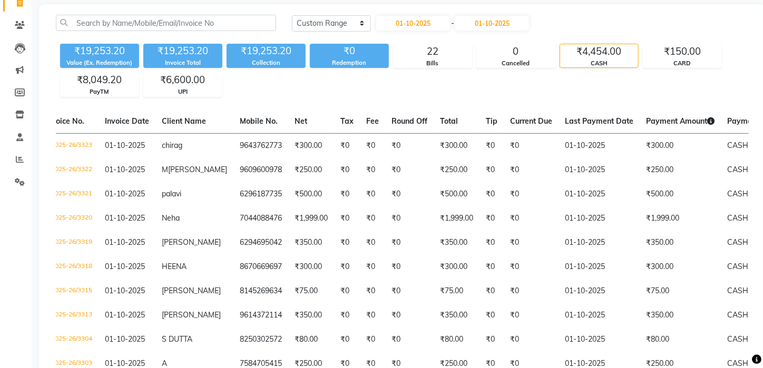
click at [90, 77] on div "₹8,049.20" at bounding box center [100, 80] width 78 height 15
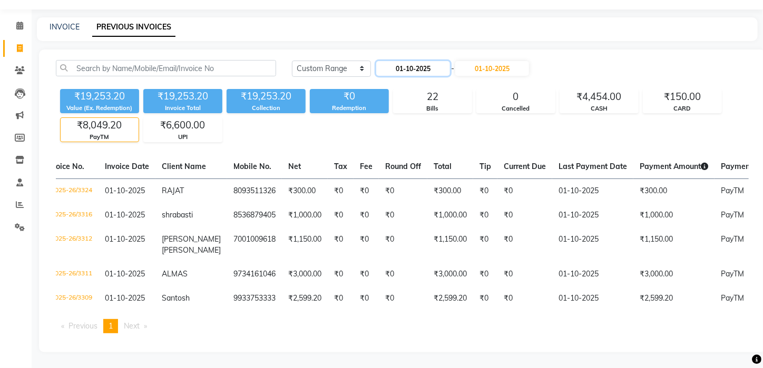
click at [435, 61] on input "01-10-2025" at bounding box center [413, 68] width 74 height 15
select select "10"
select select "2025"
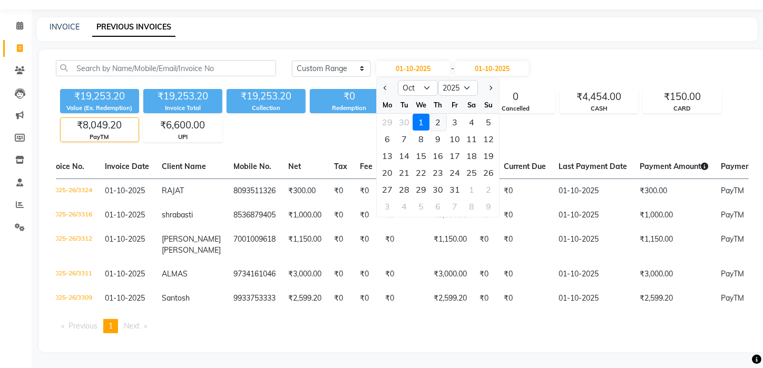
click at [439, 116] on div "2" at bounding box center [438, 122] width 17 height 17
type input "02-10-2025"
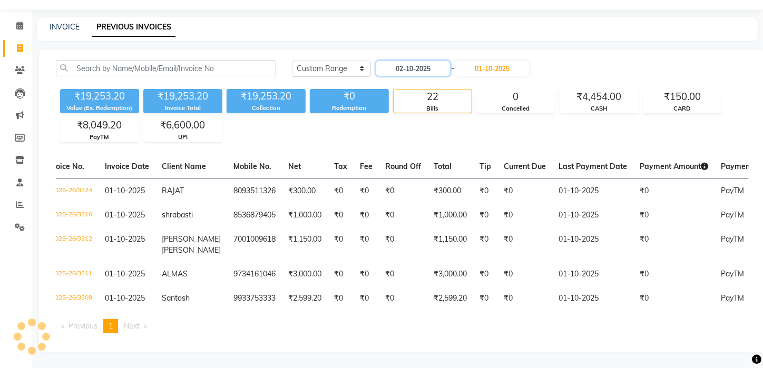
scroll to position [0, 0]
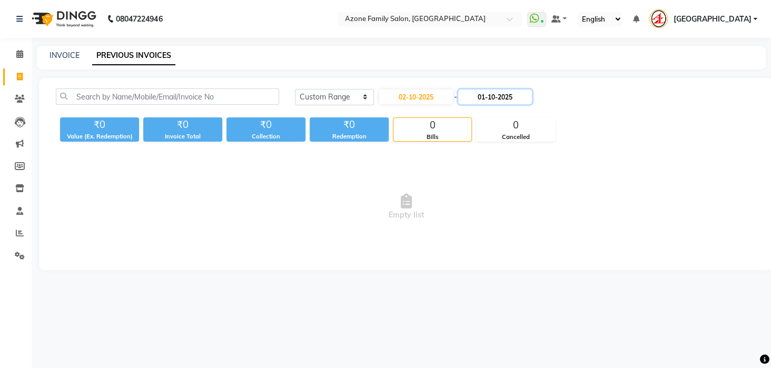
click at [494, 97] on input "01-10-2025" at bounding box center [495, 97] width 74 height 15
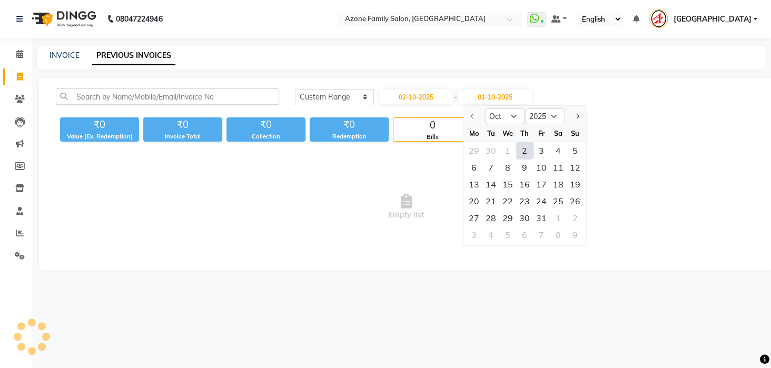
click at [525, 153] on div "2" at bounding box center [524, 150] width 17 height 17
type input "02-10-2025"
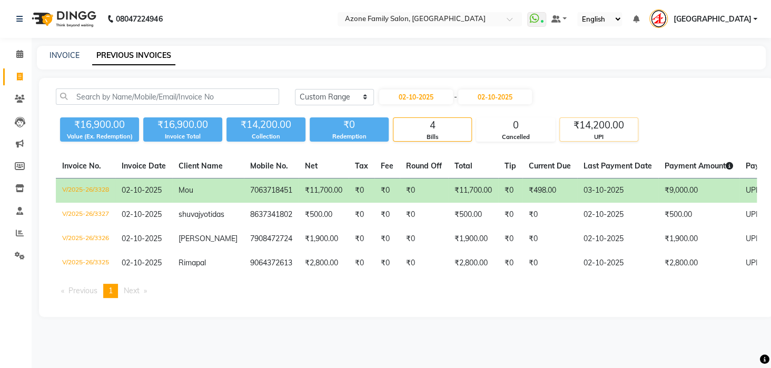
click at [574, 126] on div "₹14,200.00" at bounding box center [599, 125] width 78 height 15
click at [355, 93] on select "[DATE] [DATE] Custom Range" at bounding box center [334, 97] width 79 height 16
select select "yesterday"
click at [295, 89] on select "[DATE] [DATE] Custom Range" at bounding box center [334, 97] width 79 height 16
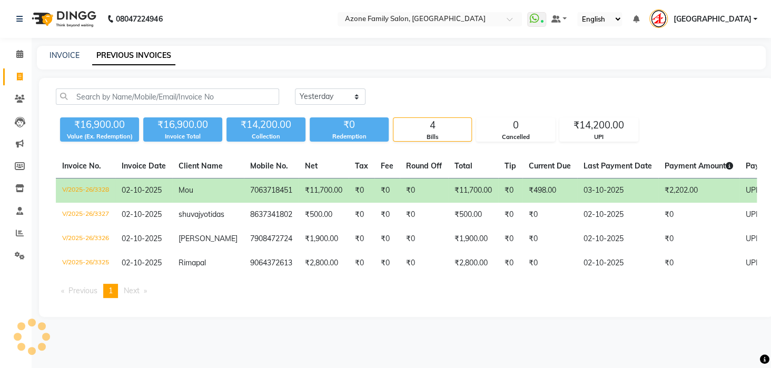
click at [340, 85] on div "[DATE] [DATE] Custom Range ₹16,900.00 Value (Ex. Redemption) ₹16,900.00 Invoice…" at bounding box center [406, 197] width 735 height 239
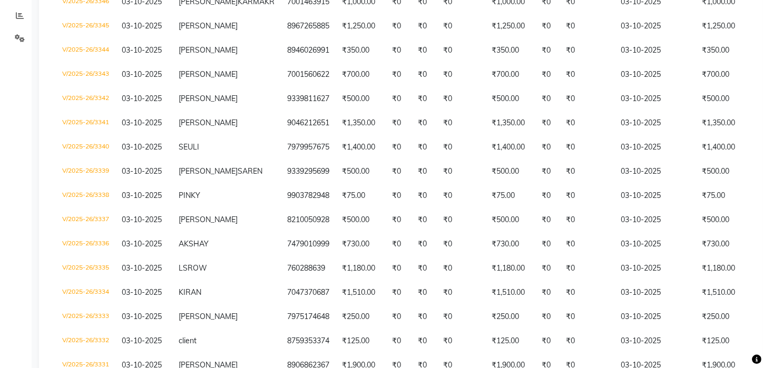
scroll to position [395, 0]
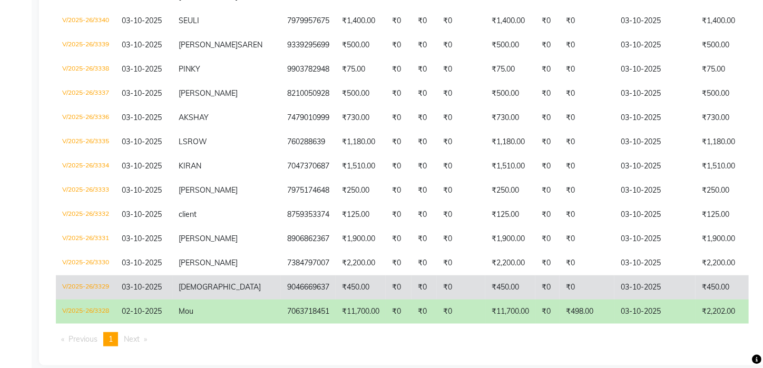
drag, startPoint x: 585, startPoint y: 323, endPoint x: 585, endPoint y: 314, distance: 9.5
click at [585, 319] on div "Invoice No. Invoice Date Client Name Mobile No. Net Tax Fee Round Off Total Tip…" at bounding box center [403, 98] width 706 height 516
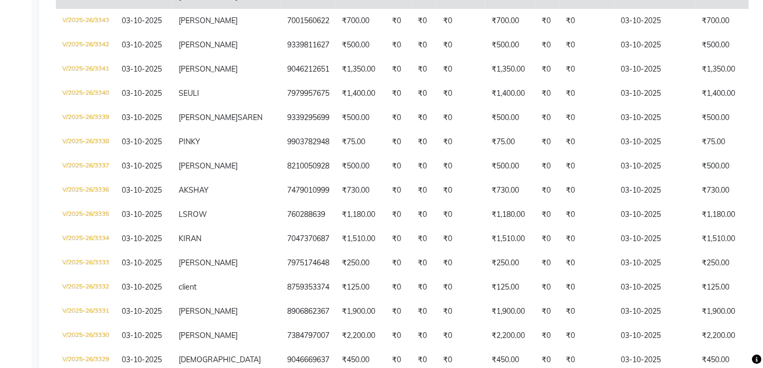
scroll to position [79, 0]
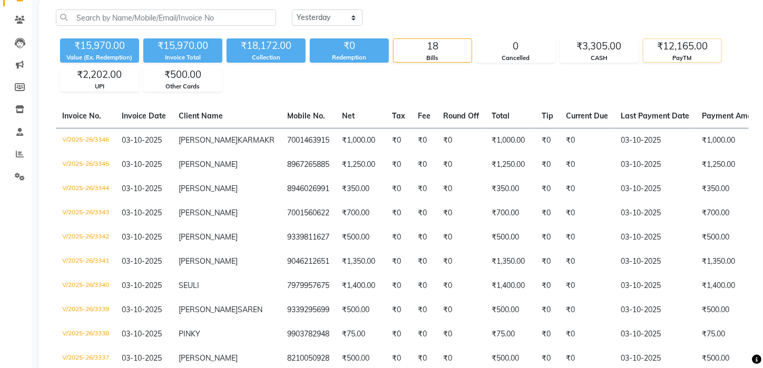
click at [681, 54] on div "PayTM" at bounding box center [682, 58] width 78 height 9
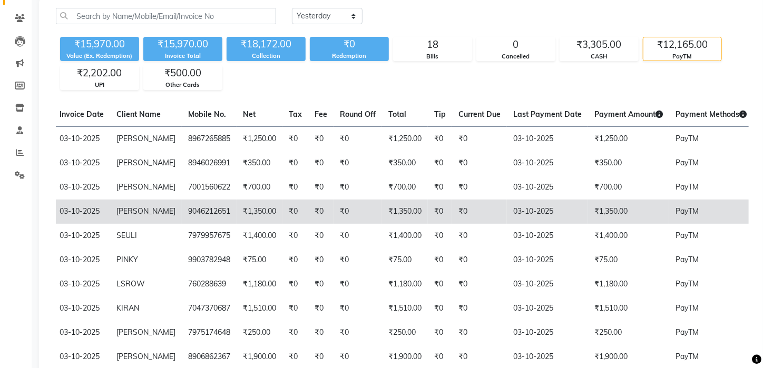
scroll to position [75, 0]
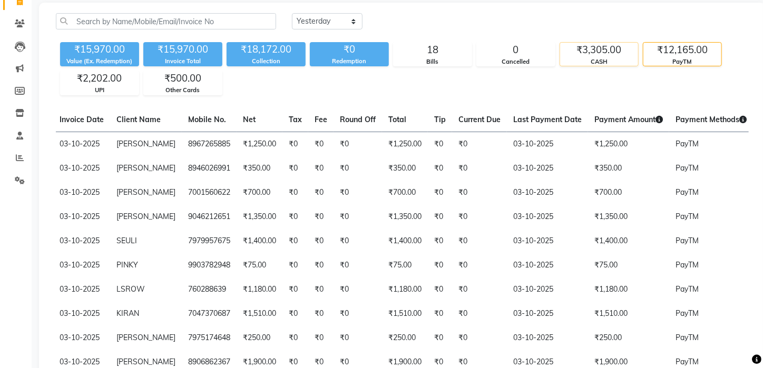
click at [584, 53] on div "₹3,305.00" at bounding box center [599, 50] width 78 height 15
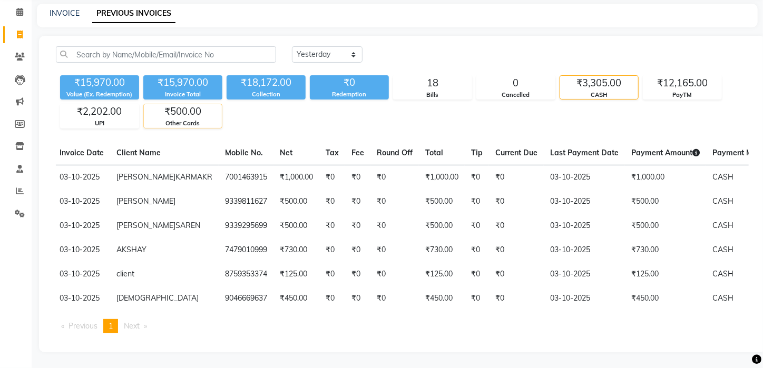
click at [177, 104] on div "₹500.00" at bounding box center [183, 111] width 78 height 15
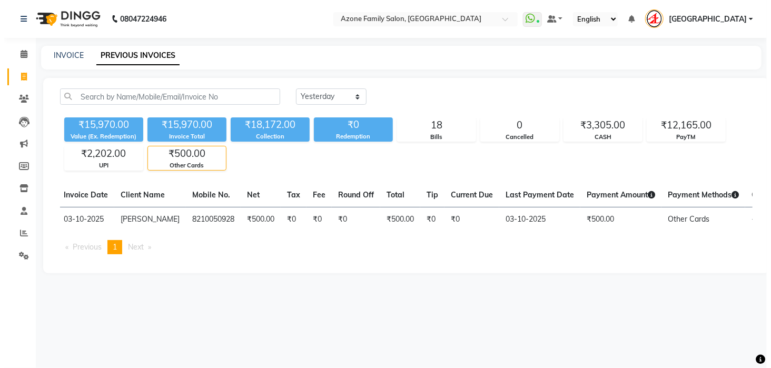
scroll to position [0, 0]
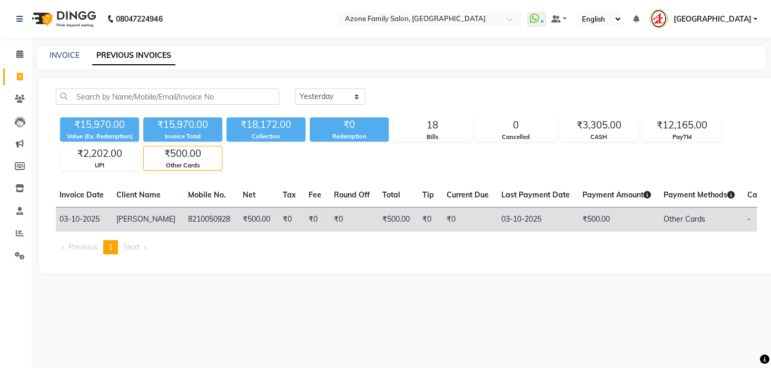
click at [237, 217] on td "₹500.00" at bounding box center [257, 219] width 40 height 25
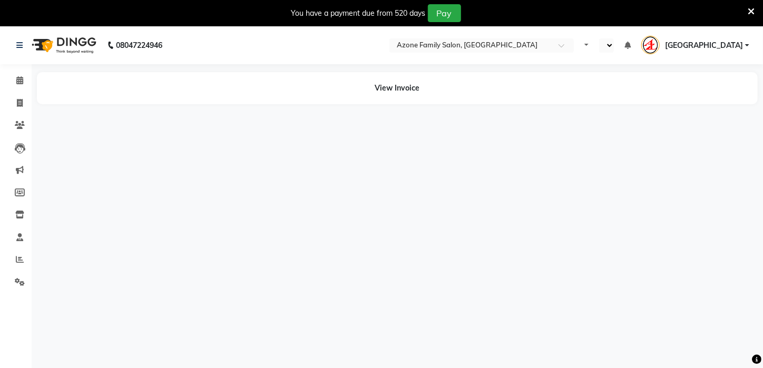
select select "en"
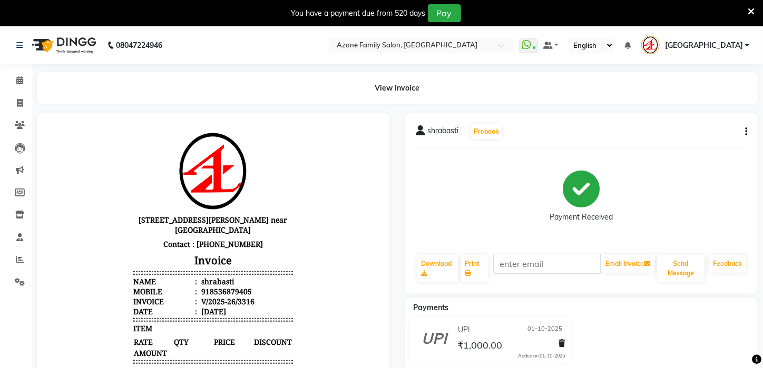
click at [743, 131] on button "button" at bounding box center [744, 131] width 6 height 11
click at [696, 143] on div "Edit Invoice" at bounding box center [694, 145] width 72 height 13
select select "service"
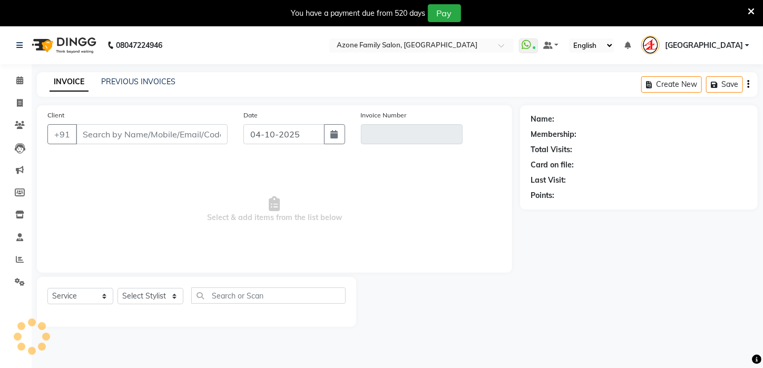
scroll to position [26, 0]
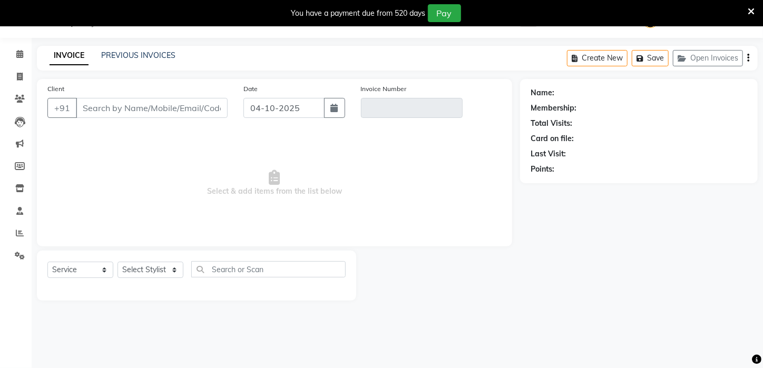
type input "8536879405"
type input "V/2025-26/3316"
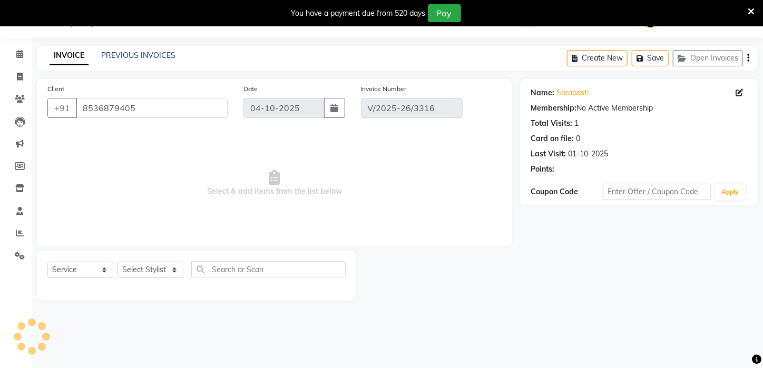
type input "01-10-2025"
select select "select"
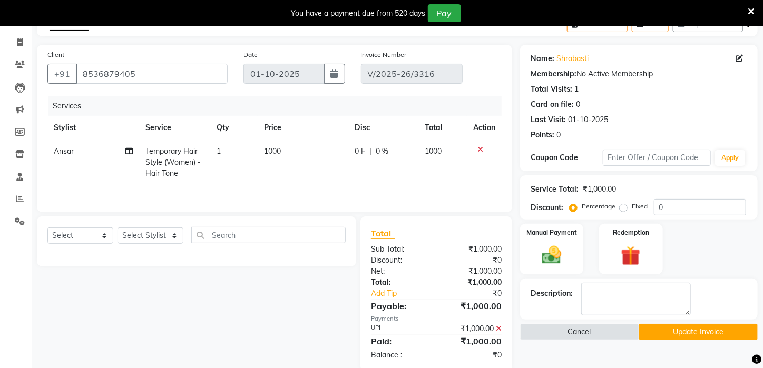
scroll to position [79, 0]
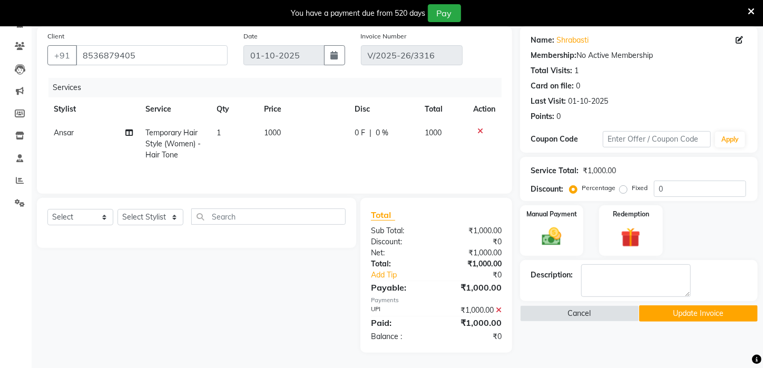
click at [496, 307] on icon at bounding box center [499, 310] width 6 height 7
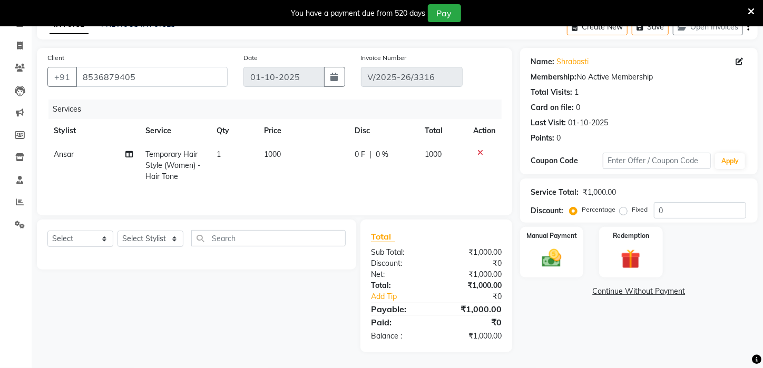
scroll to position [57, 0]
click at [558, 257] on div "Manual Payment" at bounding box center [552, 253] width 66 height 53
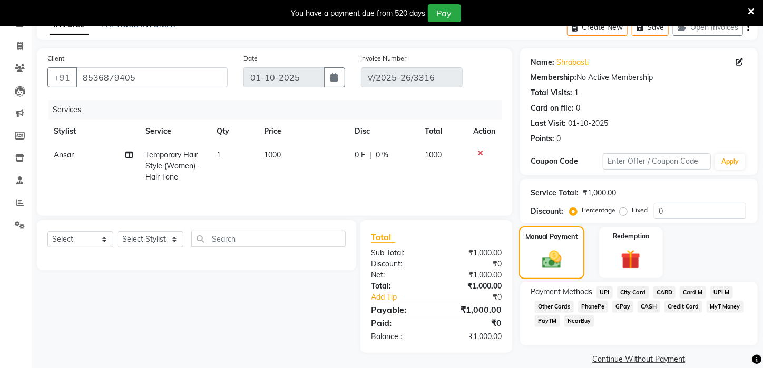
scroll to position [79, 0]
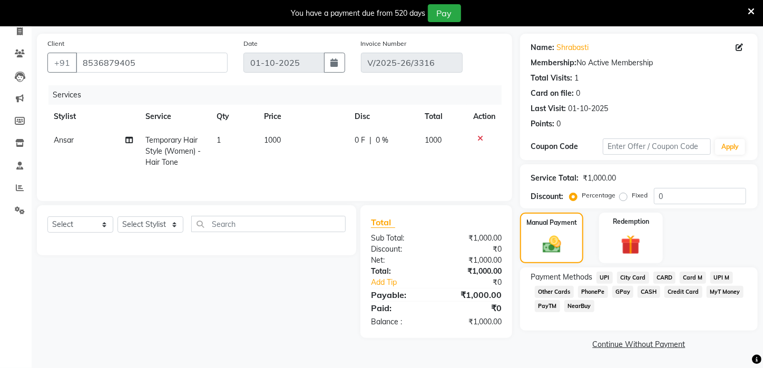
click at [552, 307] on span "PayTM" at bounding box center [547, 306] width 25 height 12
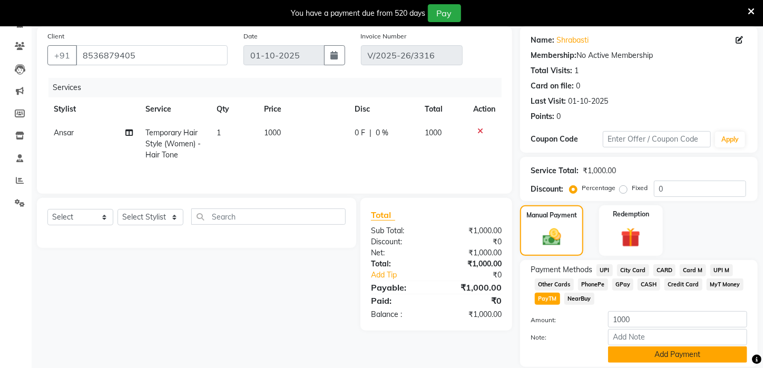
click at [685, 361] on button "Add Payment" at bounding box center [677, 355] width 139 height 16
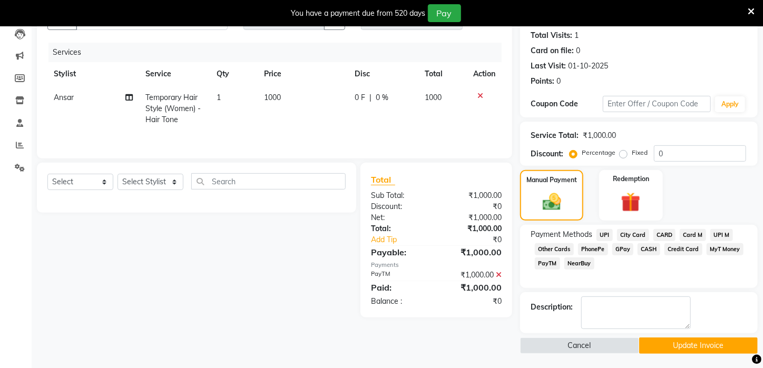
scroll to position [118, 0]
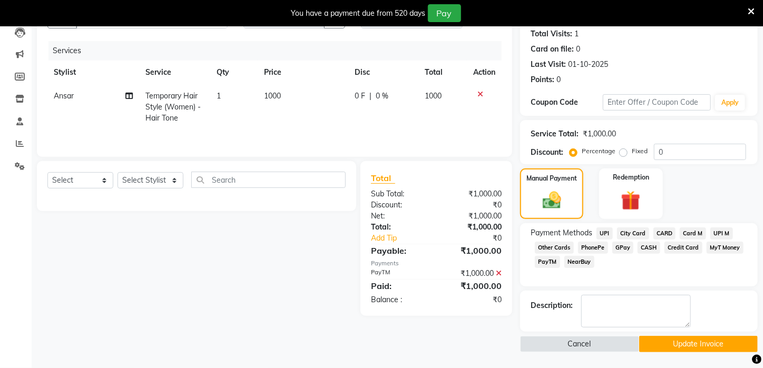
click at [662, 352] on button "Update Invoice" at bounding box center [698, 344] width 119 height 16
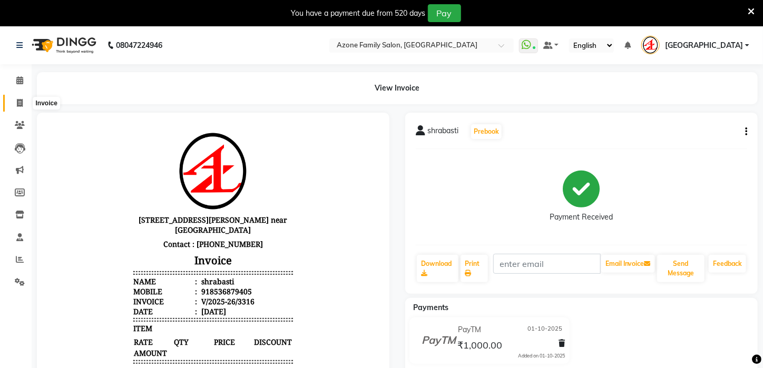
click at [23, 103] on span at bounding box center [20, 103] width 18 height 12
select select "service"
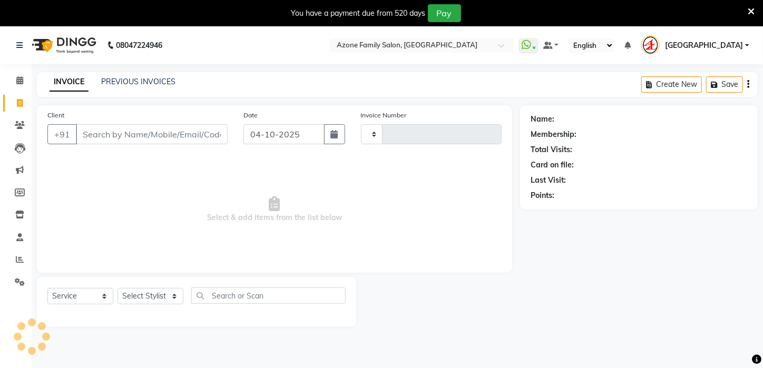
scroll to position [26, 0]
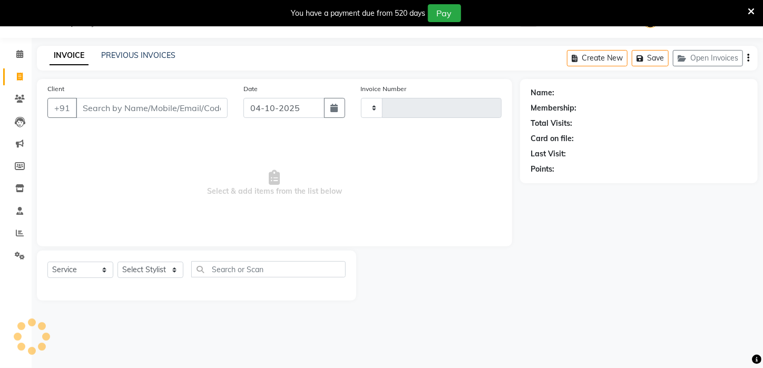
type input "3349"
select select "4296"
click at [106, 108] on input "Client" at bounding box center [152, 108] width 152 height 20
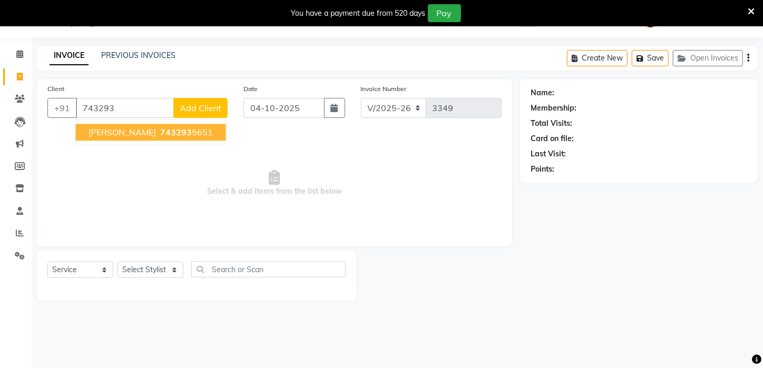
click at [192, 131] on ngb-highlight "743293 5651" at bounding box center [186, 132] width 55 height 11
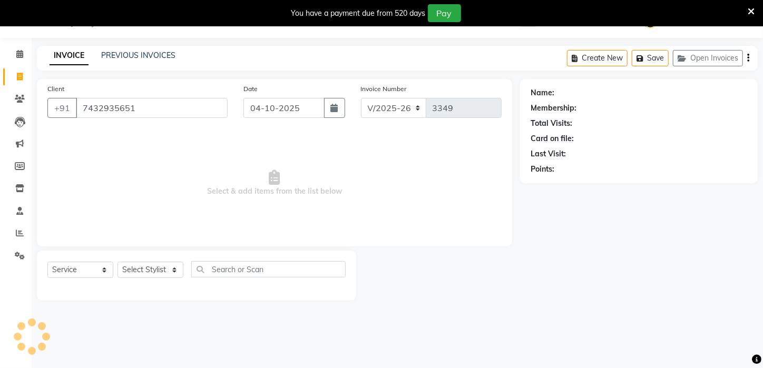
type input "7432935651"
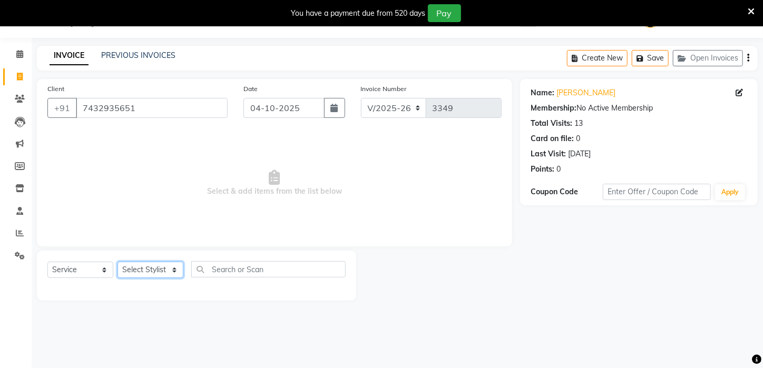
click at [145, 268] on select "Select Stylist [PERSON_NAME] [PERSON_NAME] DEEPIKA [PERSON_NAME] [PERSON_NAME] …" at bounding box center [150, 270] width 66 height 16
select select "25302"
click at [117, 262] on select "Select Stylist [PERSON_NAME] [PERSON_NAME] DEEPIKA [PERSON_NAME] [PERSON_NAME] …" at bounding box center [150, 270] width 66 height 16
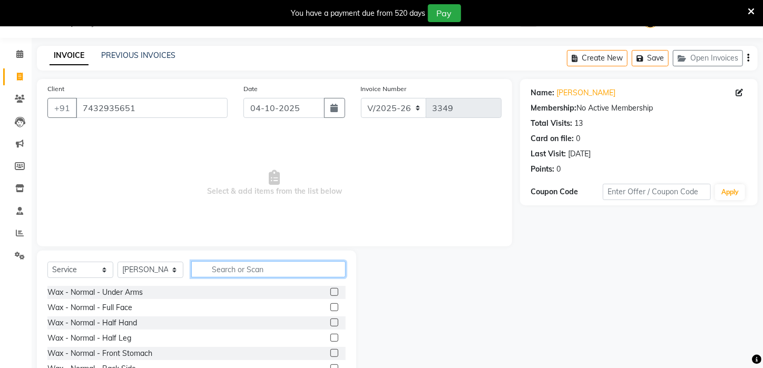
click at [248, 265] on input "text" at bounding box center [268, 269] width 154 height 16
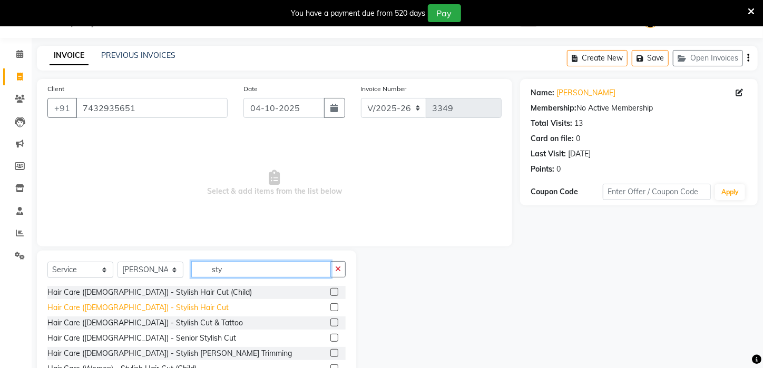
type input "sty"
click at [138, 307] on div "Hair Care ([DEMOGRAPHIC_DATA]) - Stylish Hair Cut" at bounding box center [137, 307] width 181 height 11
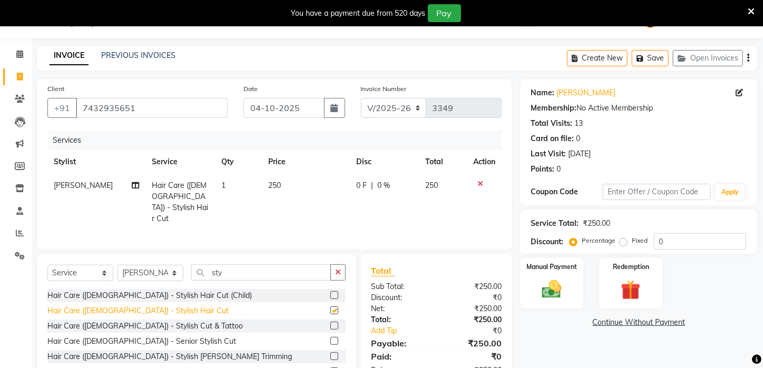
checkbox input "false"
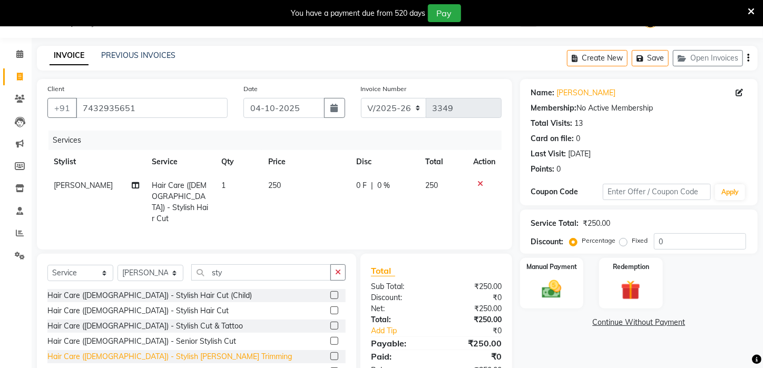
click at [152, 355] on div "Hair Care ([DEMOGRAPHIC_DATA]) - Stylish [PERSON_NAME] Trimming" at bounding box center [169, 356] width 244 height 11
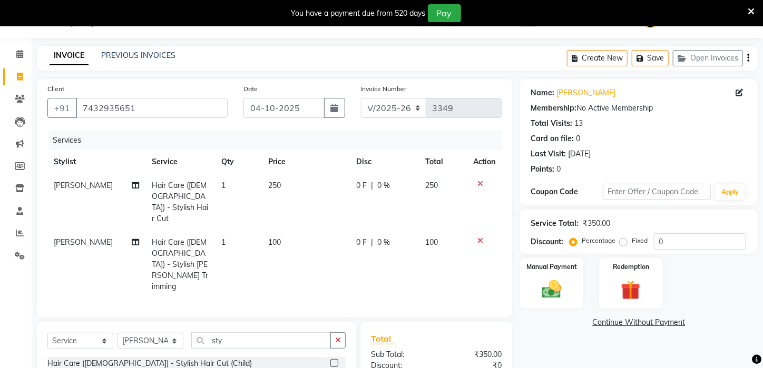
checkbox input "false"
drag, startPoint x: 227, startPoint y: 304, endPoint x: 128, endPoint y: 303, distance: 99.1
click at [133, 332] on div "Select Service Product Membership Package Voucher Prepaid Gift Card Select Styl…" at bounding box center [196, 344] width 298 height 25
click at [212, 332] on input "colo" at bounding box center [261, 340] width 140 height 16
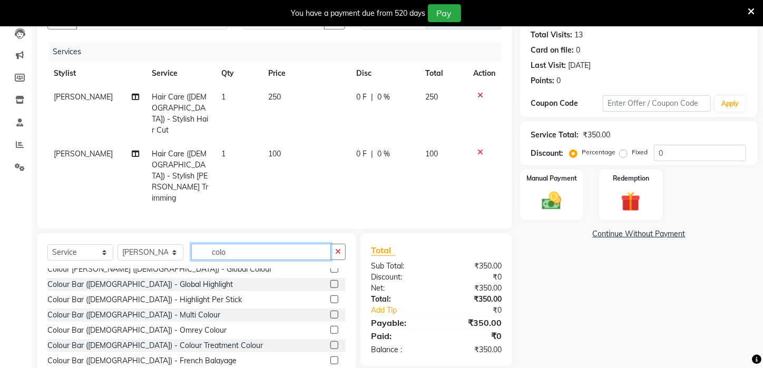
scroll to position [63, 0]
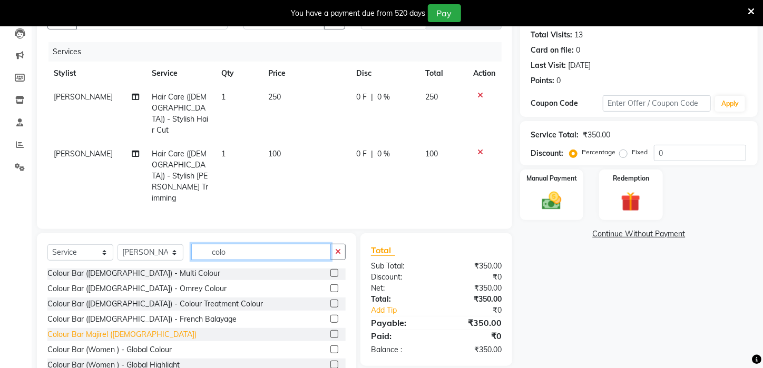
type input "colo"
click at [105, 329] on div "Colour Bar Majirel ([DEMOGRAPHIC_DATA])" at bounding box center [121, 334] width 149 height 11
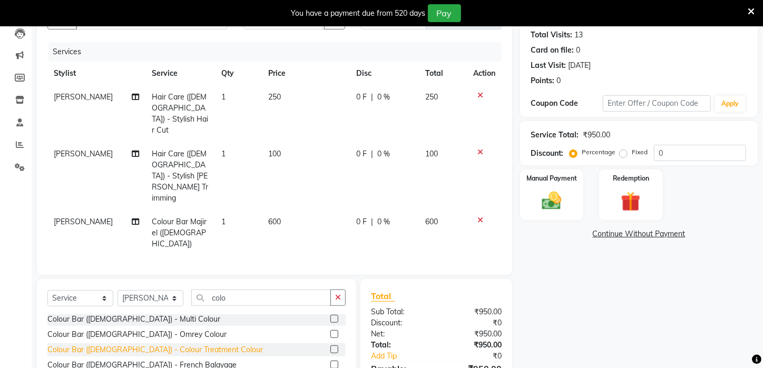
checkbox input "false"
click at [550, 213] on img at bounding box center [551, 201] width 33 height 23
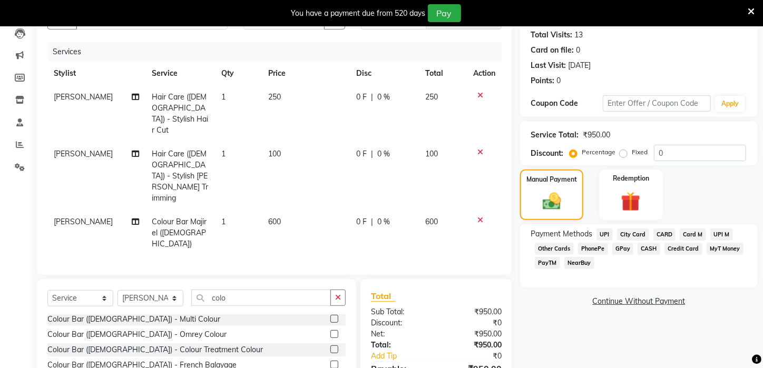
click at [604, 241] on span "UPI" at bounding box center [604, 235] width 16 height 12
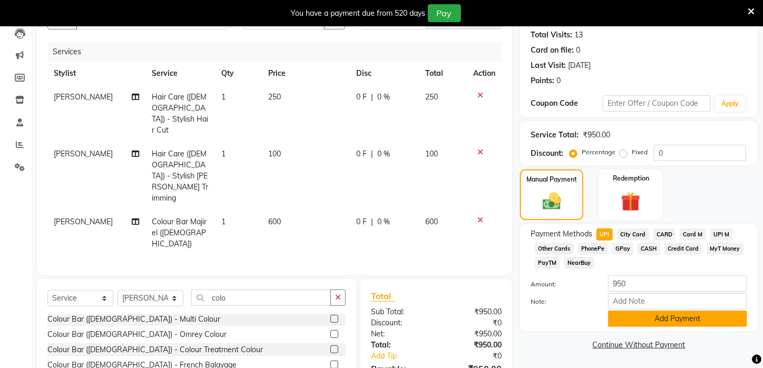
click at [666, 326] on button "Add Payment" at bounding box center [677, 319] width 139 height 16
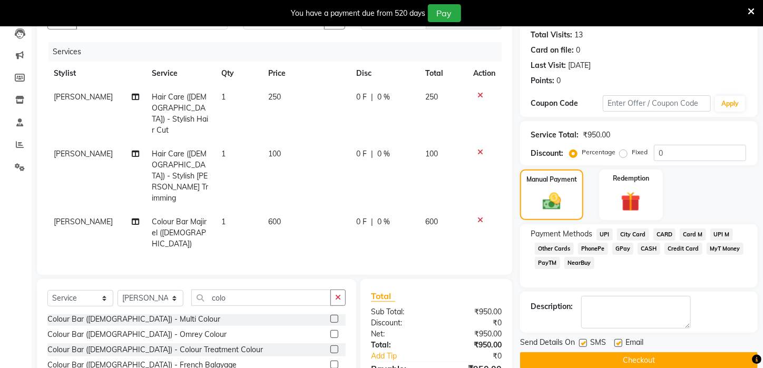
scroll to position [150, 0]
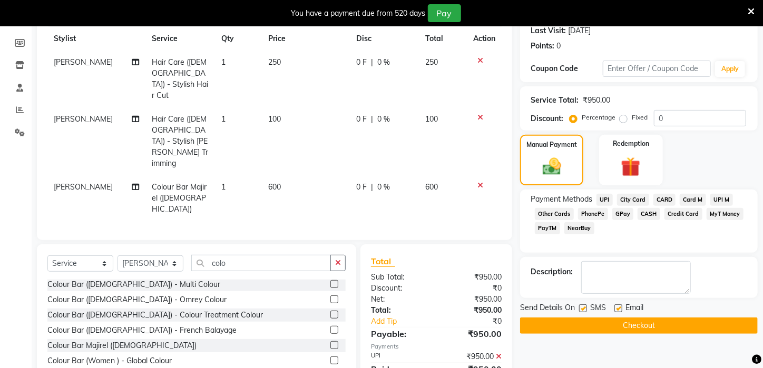
click at [678, 334] on button "Checkout" at bounding box center [639, 326] width 238 height 16
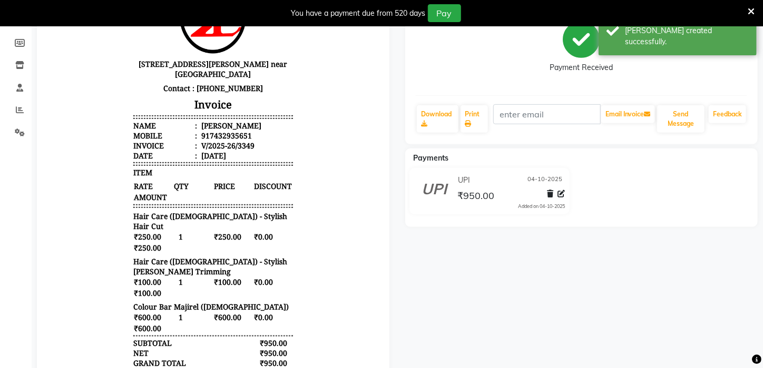
scroll to position [8, 0]
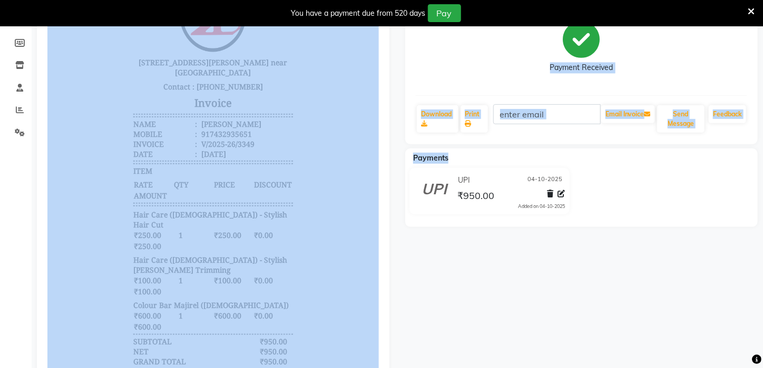
drag, startPoint x: 422, startPoint y: 266, endPoint x: 382, endPoint y: 114, distance: 156.8
click at [382, 114] on div "SWAPNIL BERA Prebook Payment Received Download Print Email Invoice Send Message…" at bounding box center [397, 192] width 737 height 459
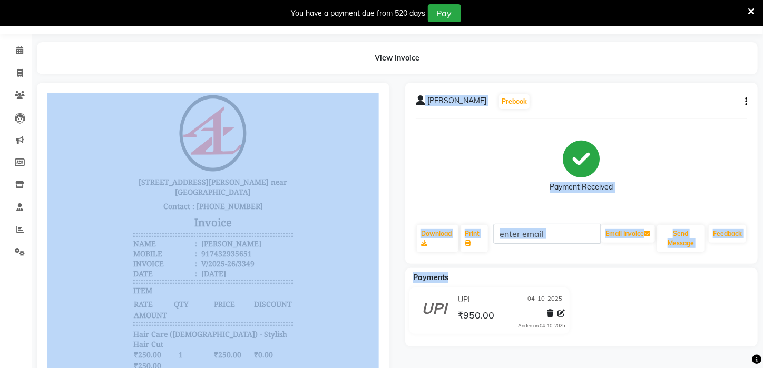
scroll to position [0, 0]
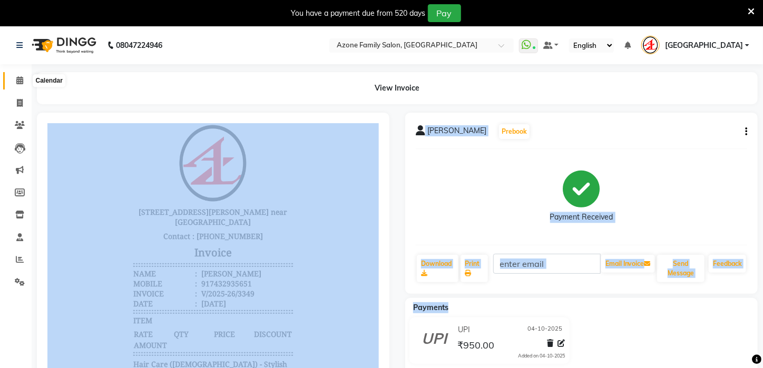
click at [21, 80] on icon at bounding box center [19, 80] width 7 height 8
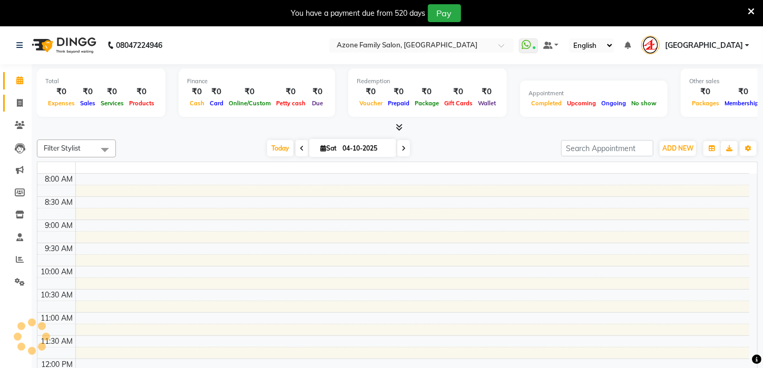
click at [18, 99] on icon at bounding box center [20, 103] width 6 height 8
select select "service"
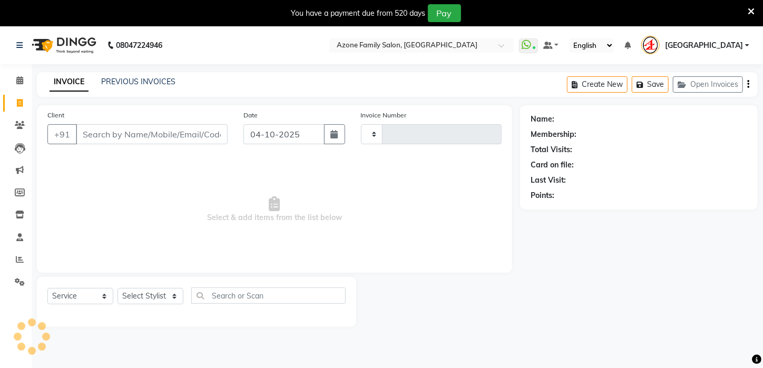
type input "3350"
select select "4296"
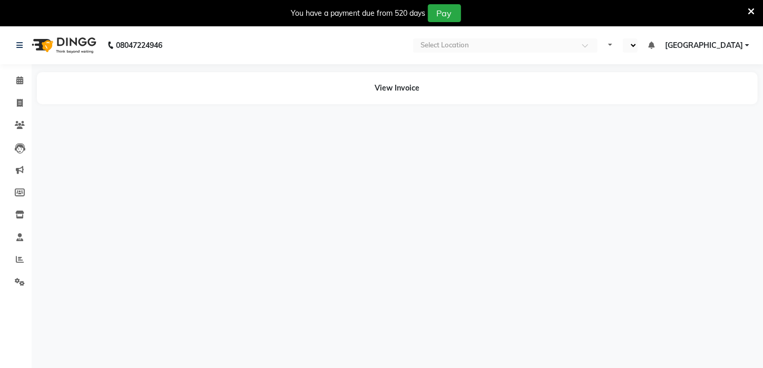
select select "en"
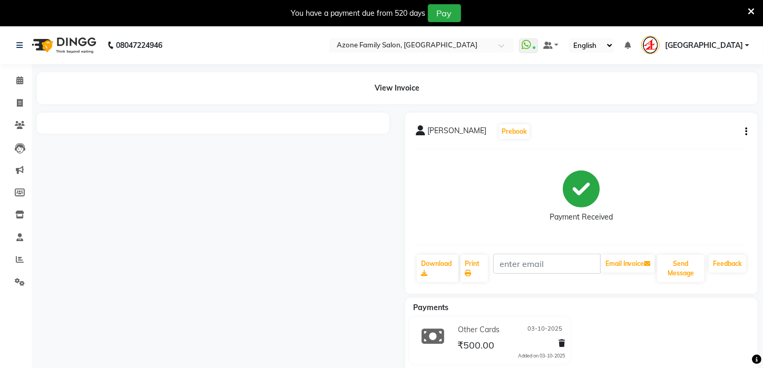
click at [745, 132] on icon "button" at bounding box center [746, 132] width 2 height 1
click at [697, 147] on div "Edit Invoice" at bounding box center [694, 145] width 72 height 13
select select "service"
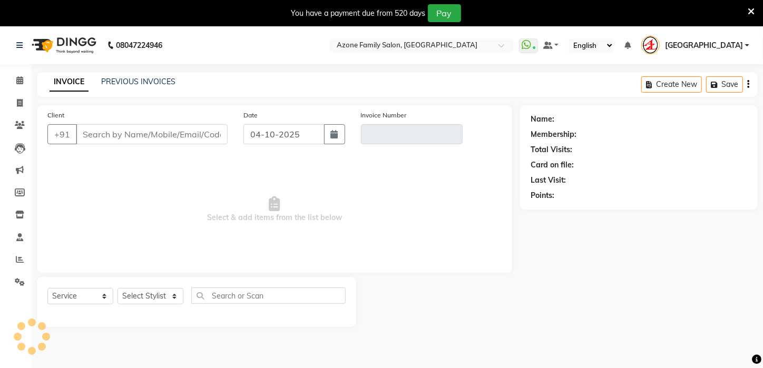
scroll to position [26, 0]
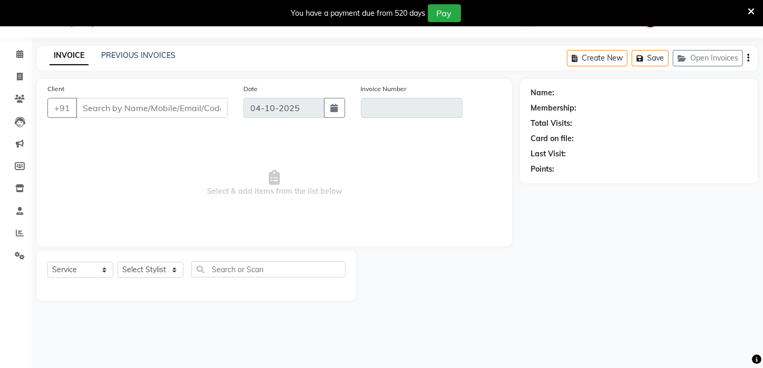
type input "8210050928"
type input "V/2025-26/3337"
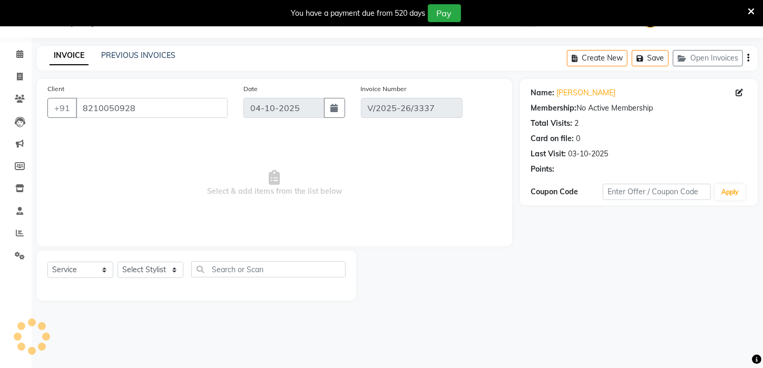
type input "03-10-2025"
select select "select"
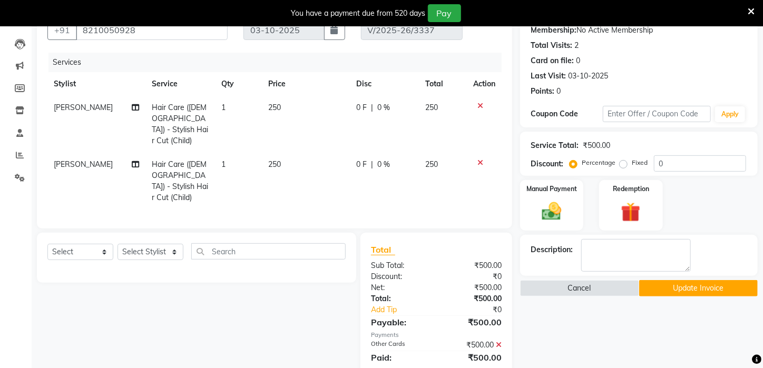
scroll to position [106, 0]
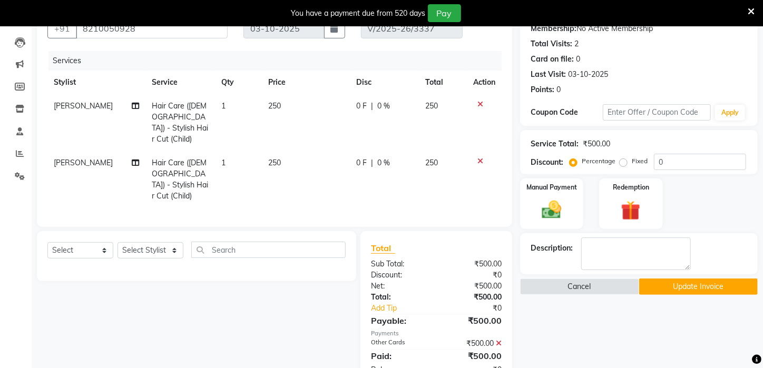
click at [497, 340] on icon at bounding box center [499, 343] width 6 height 7
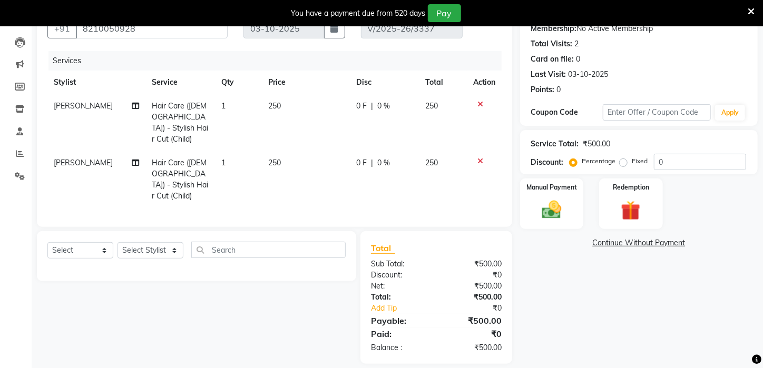
scroll to position [103, 0]
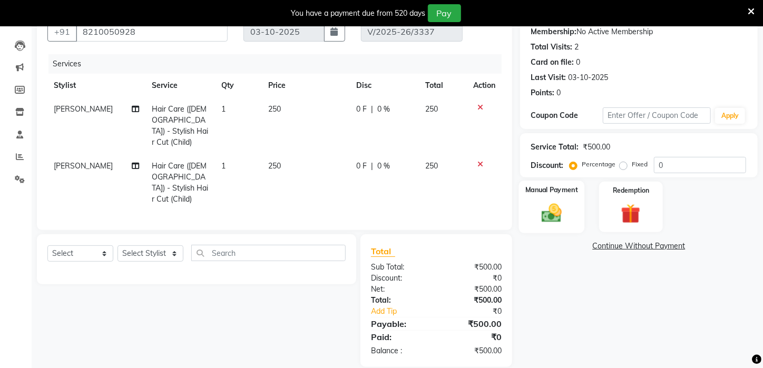
click at [567, 223] on img at bounding box center [551, 213] width 33 height 23
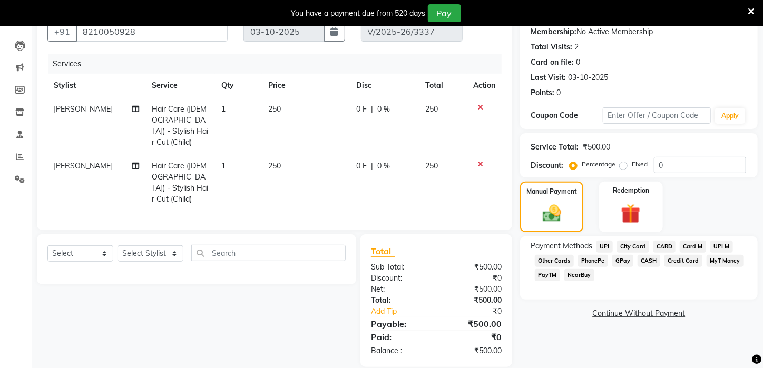
click at [553, 281] on span "PayTM" at bounding box center [547, 275] width 25 height 12
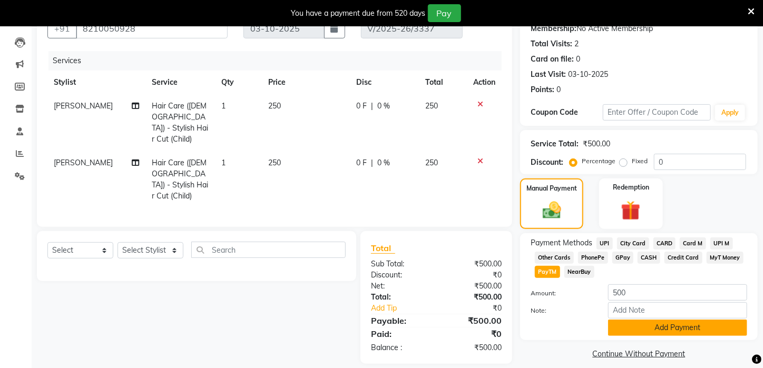
click at [667, 336] on button "Add Payment" at bounding box center [677, 328] width 139 height 16
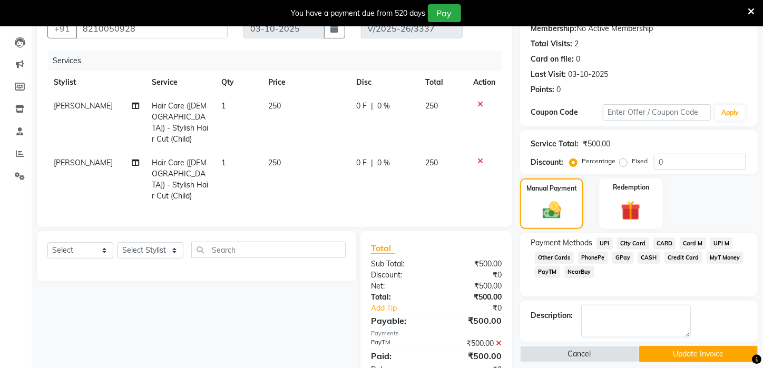
click at [718, 363] on button "Update Invoice" at bounding box center [698, 354] width 119 height 16
